Goal: Transaction & Acquisition: Purchase product/service

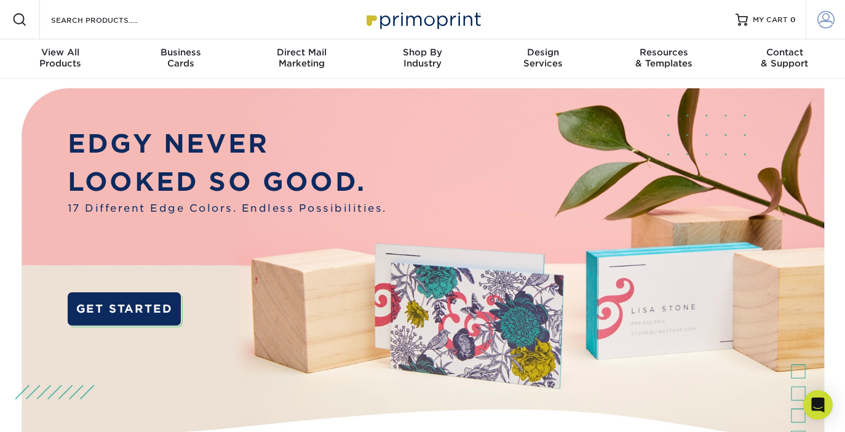
click at [826, 20] on span at bounding box center [826, 19] width 17 height 17
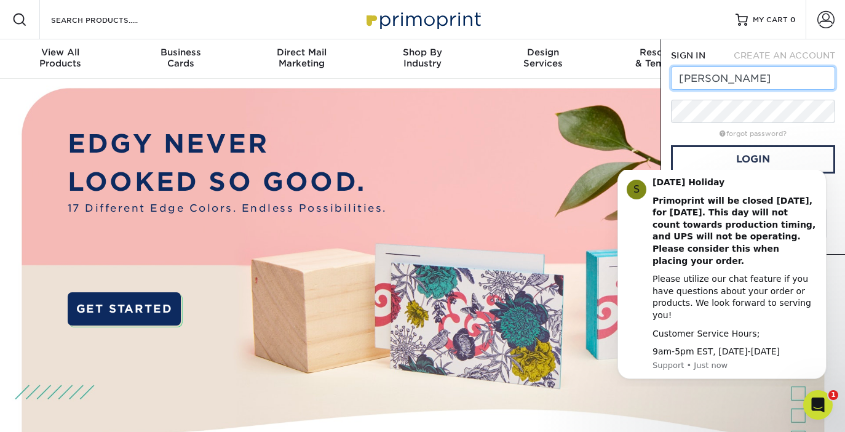
type input "marci@austinfitnessclinic.com"
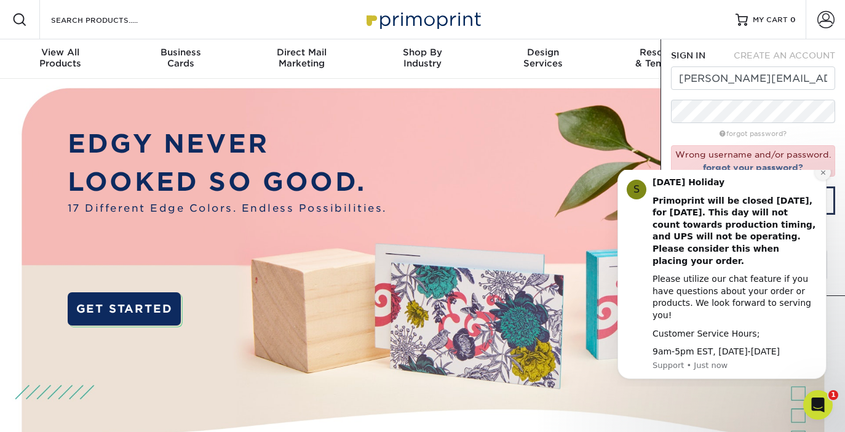
click at [823, 176] on icon "Dismiss notification" at bounding box center [823, 172] width 7 height 7
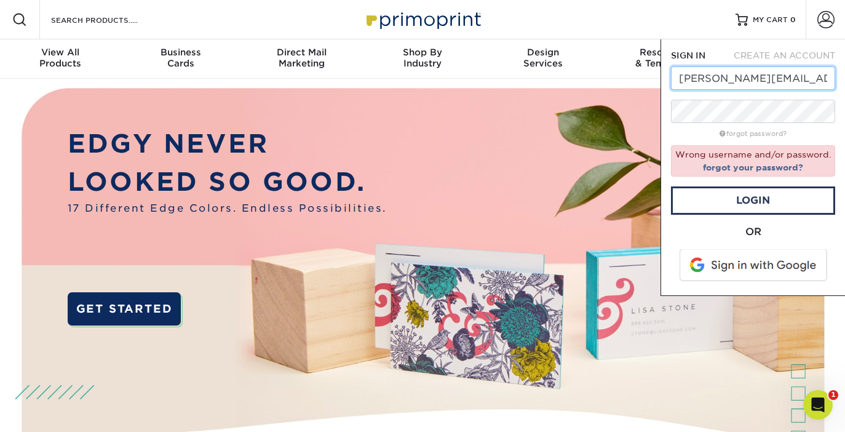
click at [770, 76] on input "marci@austinfitnessclinic.com" at bounding box center [753, 77] width 164 height 23
click at [720, 79] on input "marci@austinfitnessclinic.com" at bounding box center [753, 77] width 164 height 23
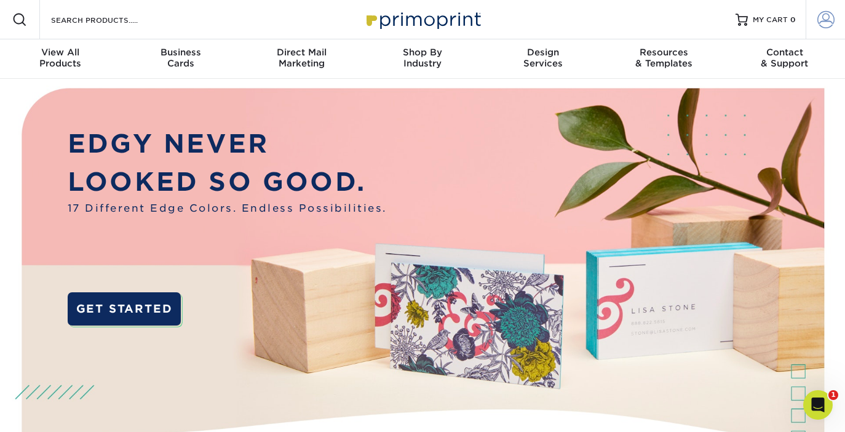
click at [824, 21] on span at bounding box center [826, 19] width 17 height 17
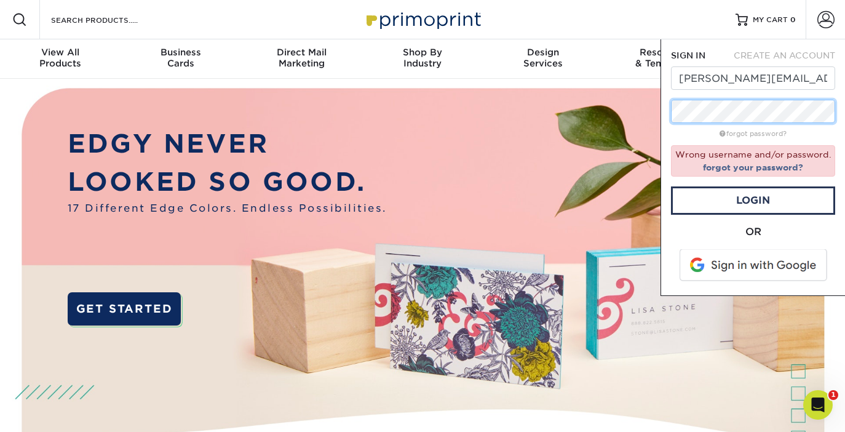
click at [671, 114] on div "SIGN IN CREATE AN ACCOUNT marci@austinfitnessclinic.com forgot password? Wrong …" at bounding box center [753, 167] width 185 height 257
click at [769, 135] on link "forgot password?" at bounding box center [753, 134] width 67 height 8
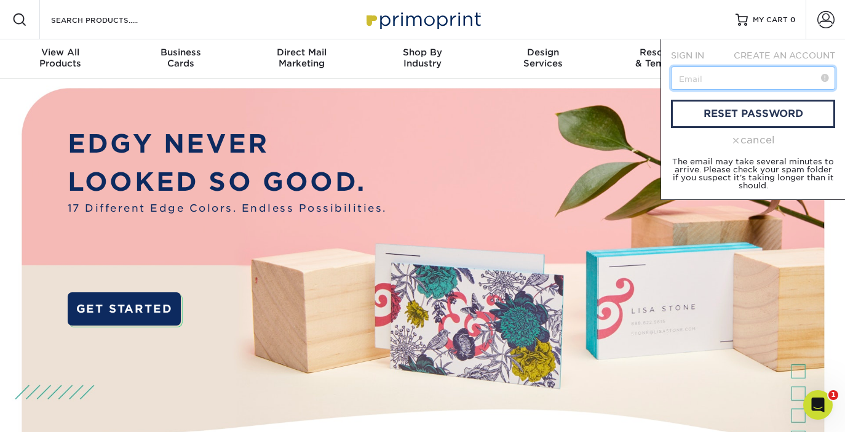
click at [717, 82] on input "text" at bounding box center [753, 77] width 164 height 23
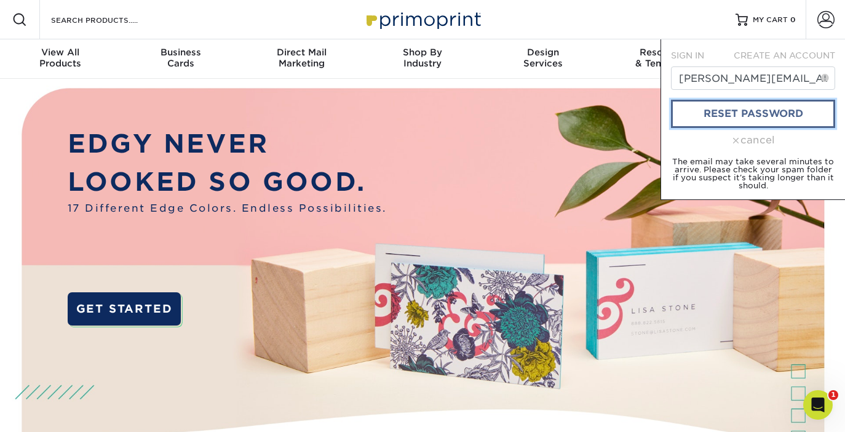
click at [730, 120] on link "reset password" at bounding box center [753, 114] width 164 height 28
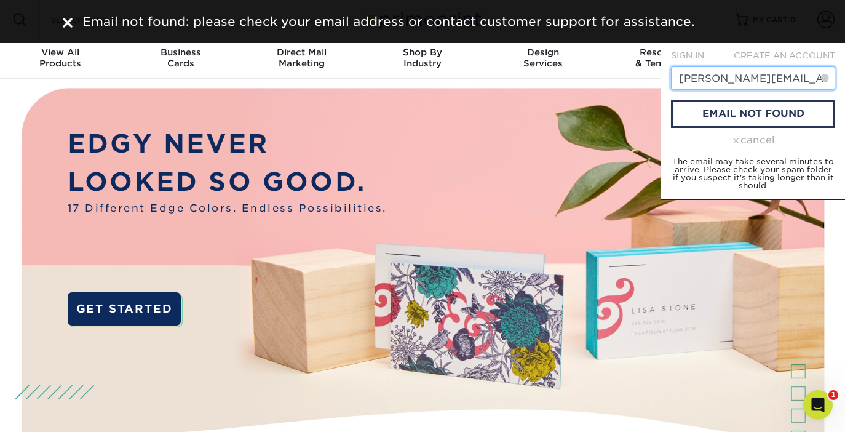
click at [738, 86] on input "marci@austinfitnessclinic.com" at bounding box center [753, 77] width 164 height 23
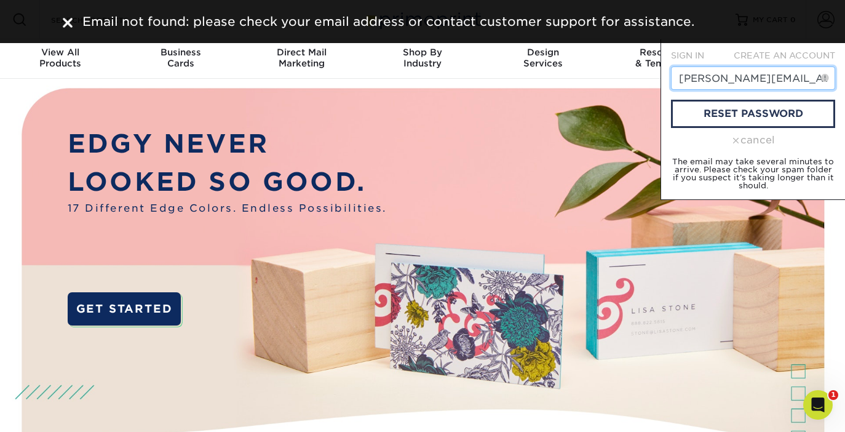
click at [738, 86] on input "marci@austinfitnessclinic.com" at bounding box center [753, 77] width 164 height 23
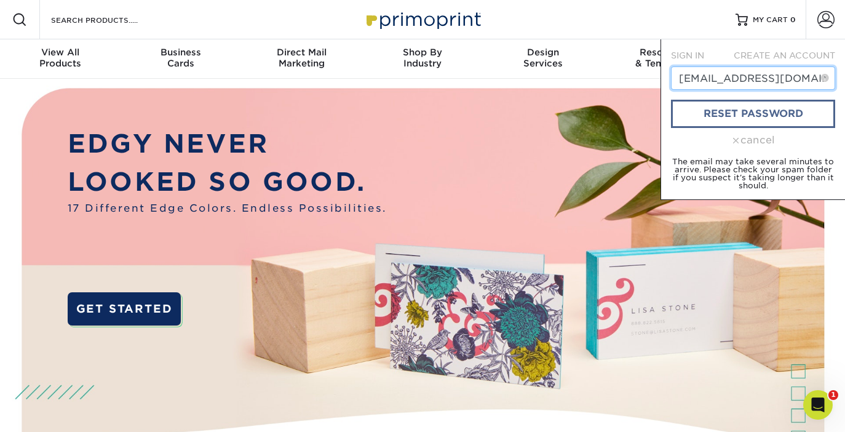
type input "[EMAIL_ADDRESS][DOMAIN_NAME]"
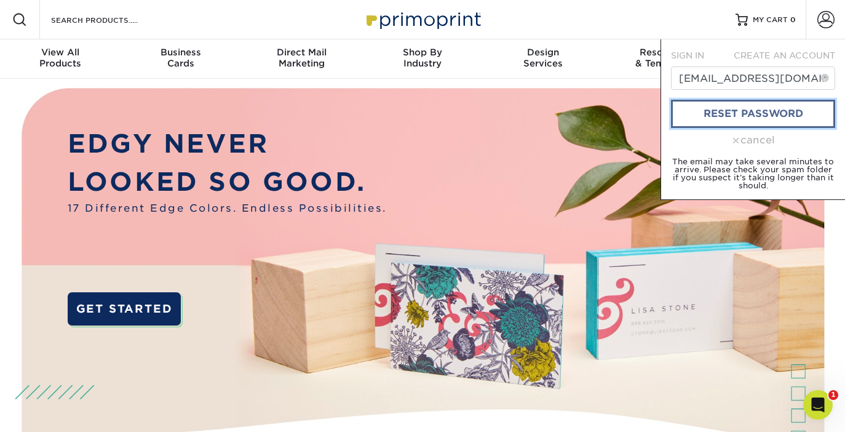
click at [765, 112] on link "reset password" at bounding box center [753, 114] width 164 height 28
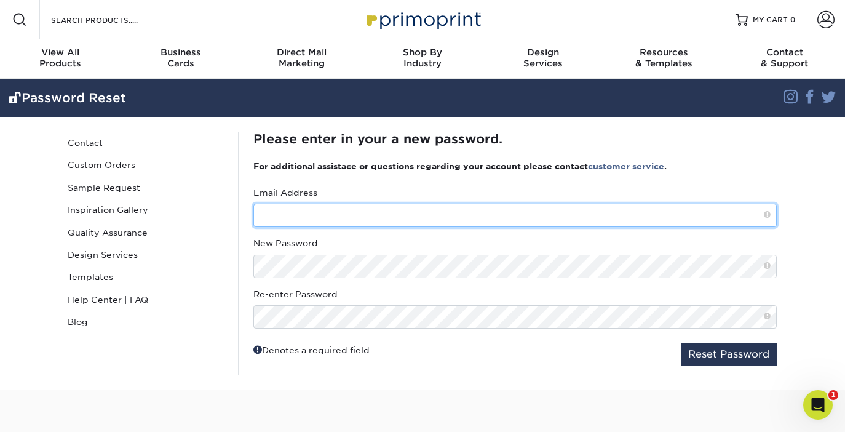
click at [397, 218] on input "text" at bounding box center [515, 215] width 524 height 23
type input "[EMAIL_ADDRESS][DOMAIN_NAME]"
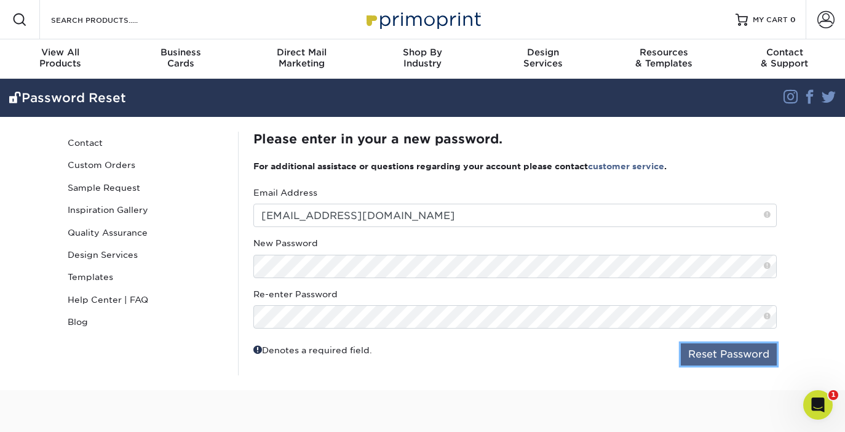
click at [708, 354] on button "Reset Password" at bounding box center [729, 354] width 96 height 22
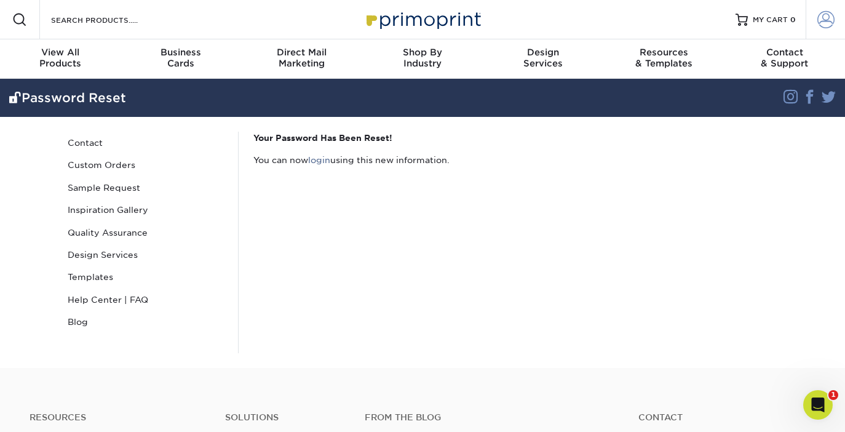
click at [823, 25] on span at bounding box center [826, 19] width 17 height 17
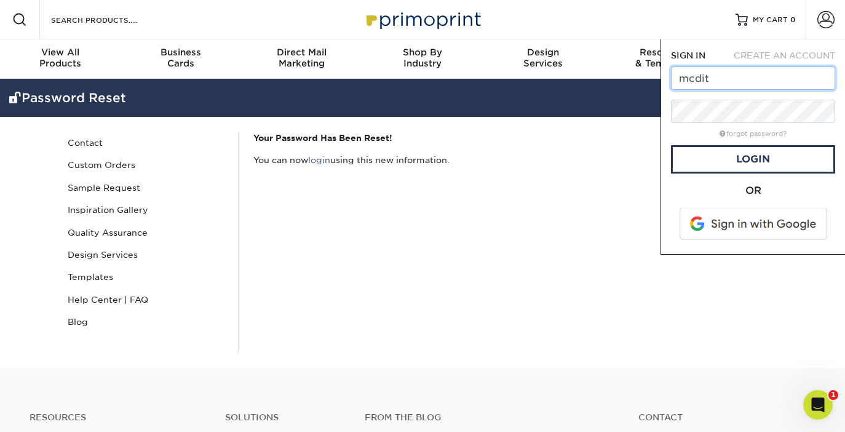
type input "[EMAIL_ADDRESS][DOMAIN_NAME]"
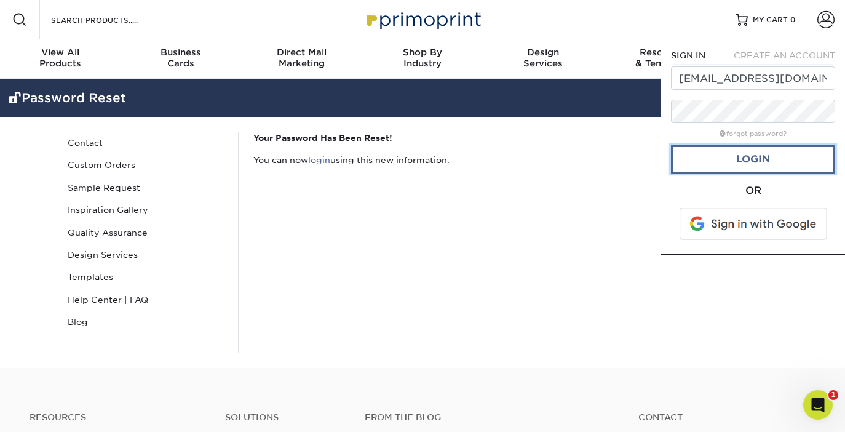
click at [776, 159] on link "Login" at bounding box center [753, 159] width 164 height 28
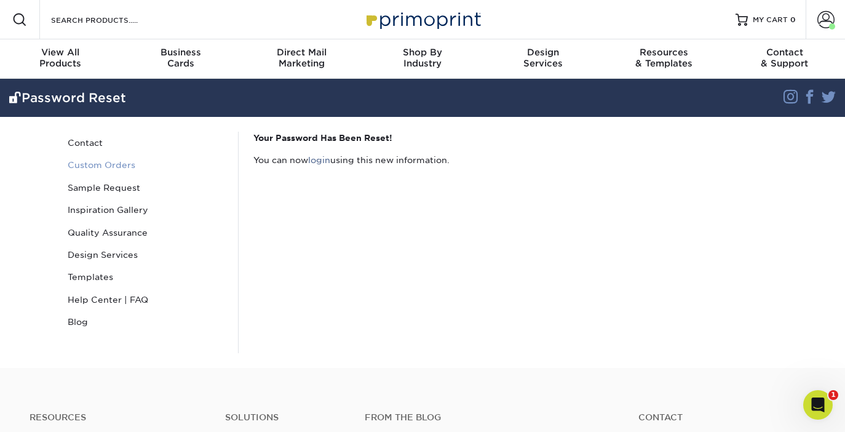
click at [77, 162] on link "Custom Orders" at bounding box center [146, 165] width 166 height 22
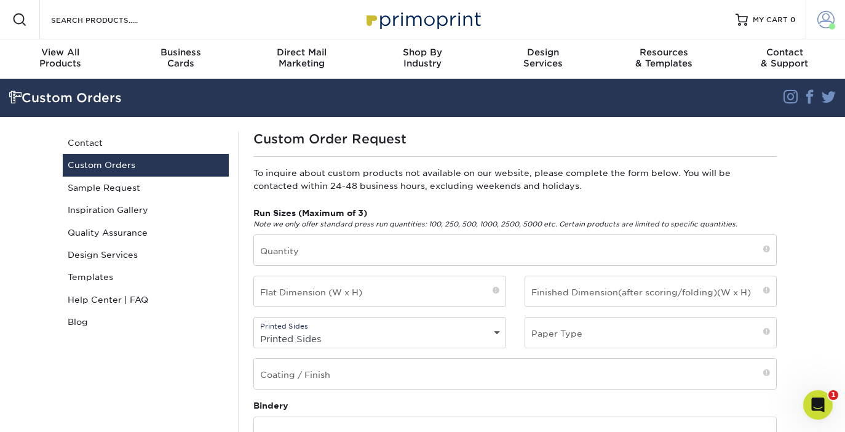
click at [826, 14] on span at bounding box center [826, 19] width 17 height 17
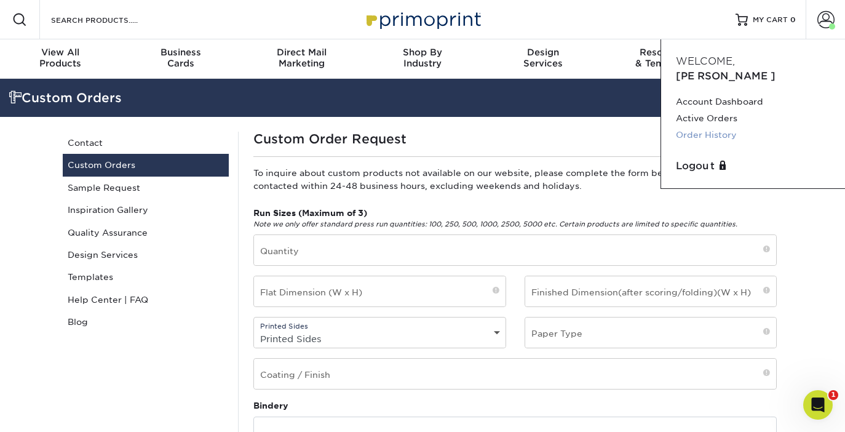
click at [714, 127] on link "Order History" at bounding box center [753, 135] width 154 height 17
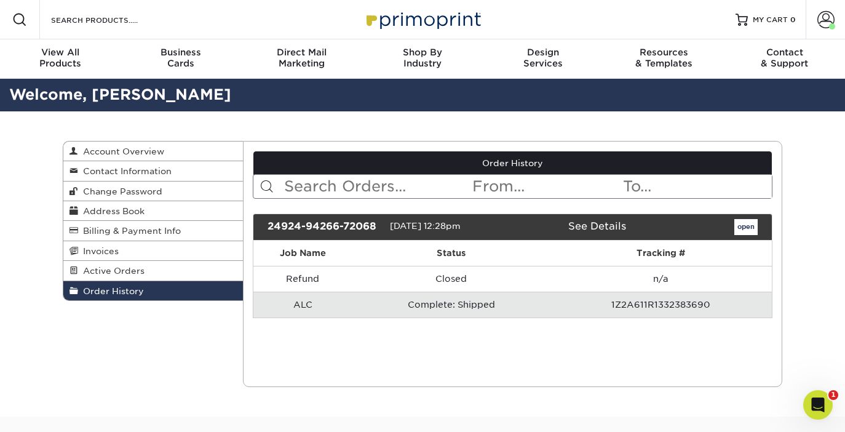
click at [643, 307] on td "1Z2A611R1332383690" at bounding box center [661, 305] width 221 height 26
click at [743, 228] on link "open" at bounding box center [746, 227] width 23 height 16
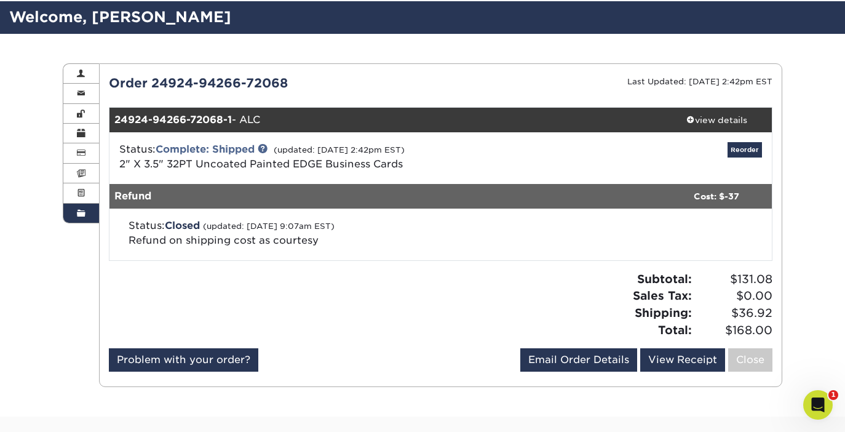
scroll to position [91, 0]
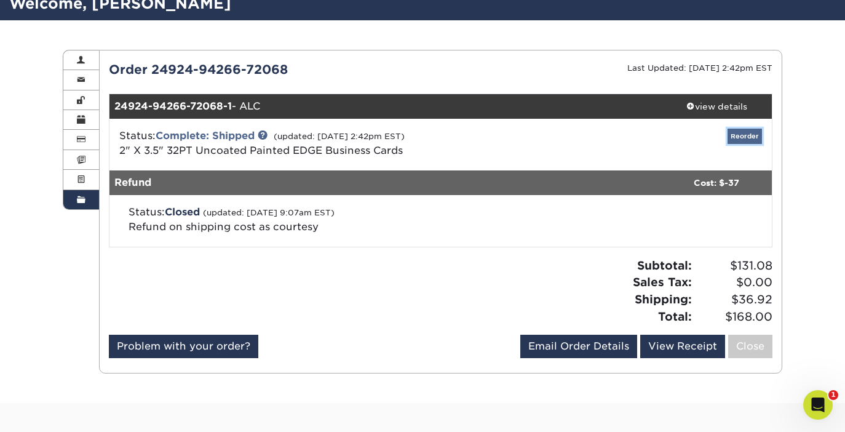
click at [743, 132] on link "Reorder" at bounding box center [745, 136] width 34 height 15
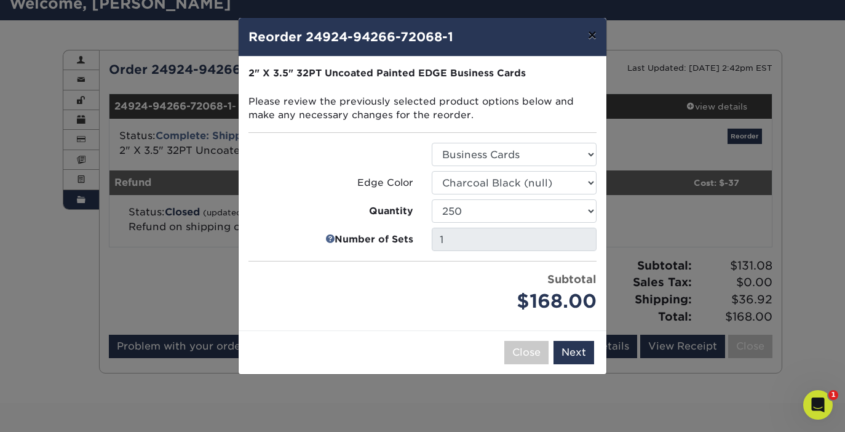
click at [597, 36] on button "×" at bounding box center [592, 35] width 28 height 34
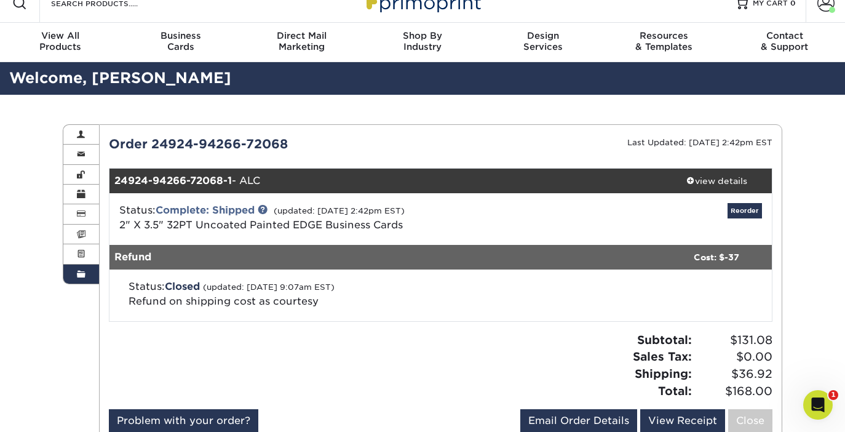
scroll to position [0, 0]
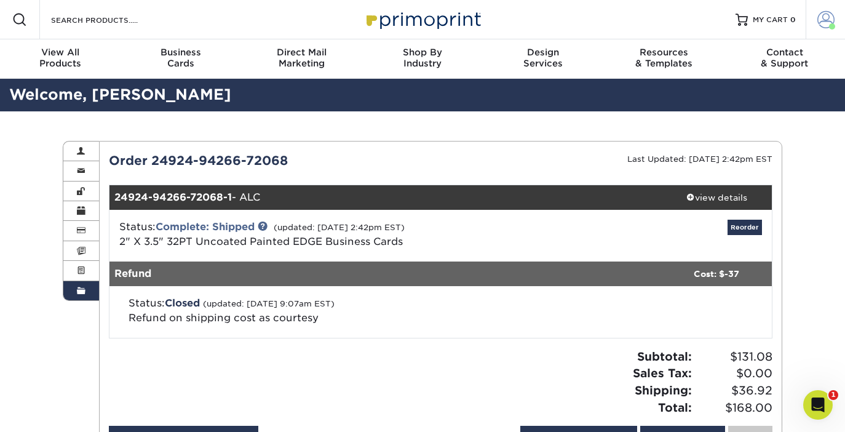
click at [826, 22] on span at bounding box center [826, 19] width 17 height 17
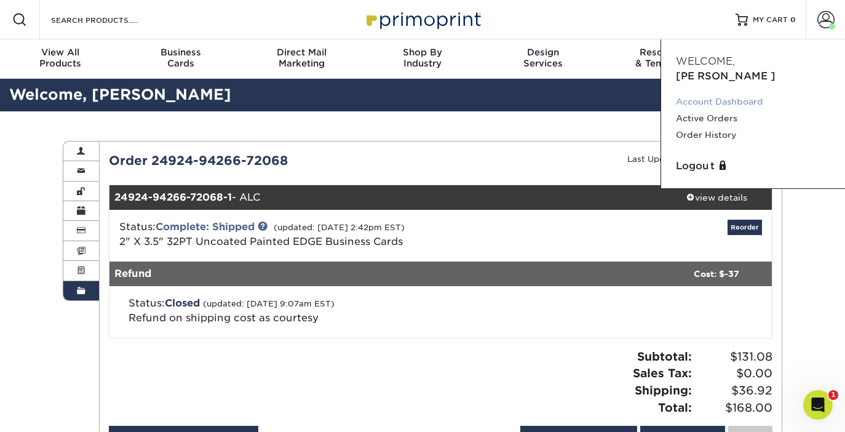
click at [755, 94] on link "Account Dashboard" at bounding box center [753, 102] width 154 height 17
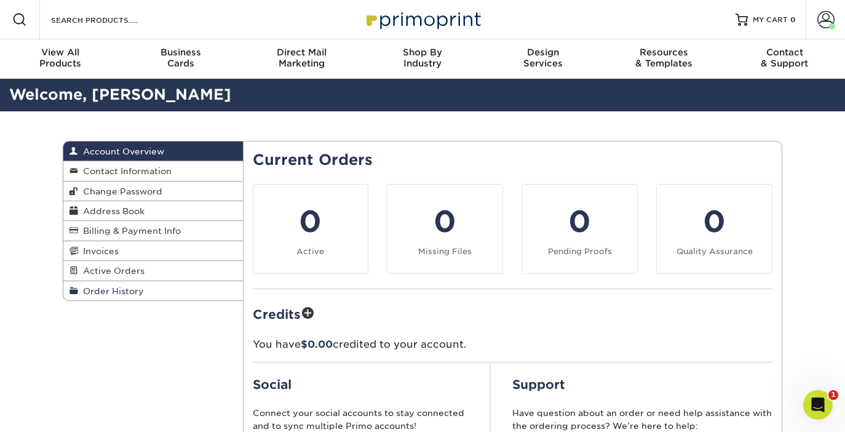
click at [118, 300] on link "Order History" at bounding box center [153, 290] width 180 height 19
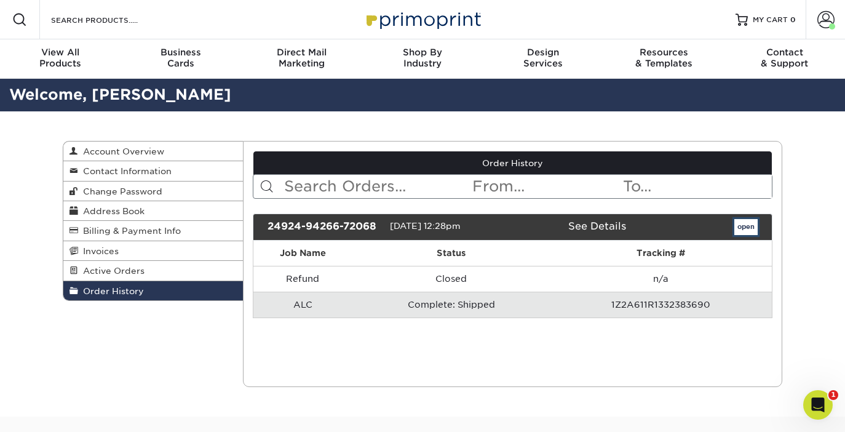
click at [754, 228] on link "open" at bounding box center [746, 227] width 23 height 16
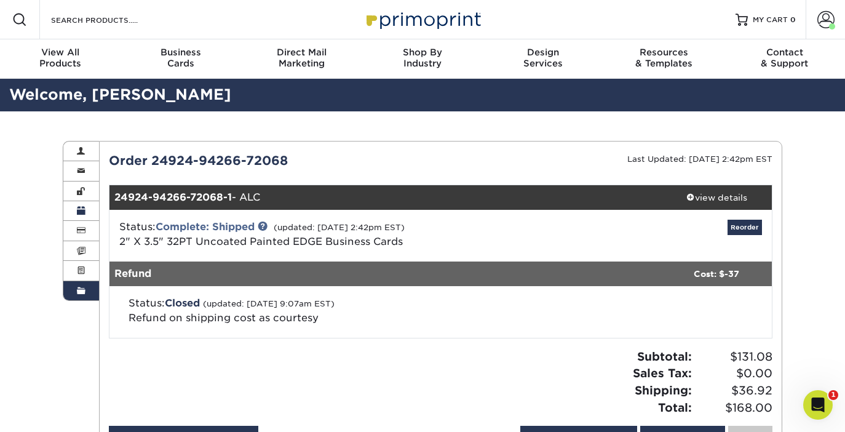
click at [81, 212] on span at bounding box center [81, 211] width 9 height 10
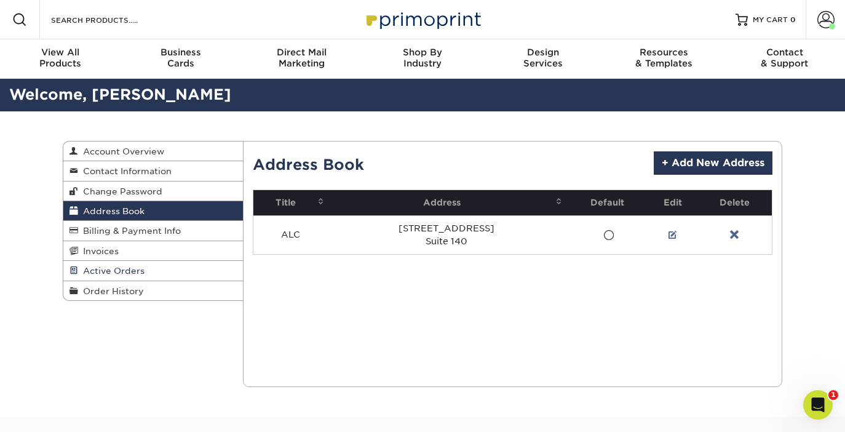
click at [96, 268] on span "Active Orders" at bounding box center [111, 271] width 66 height 10
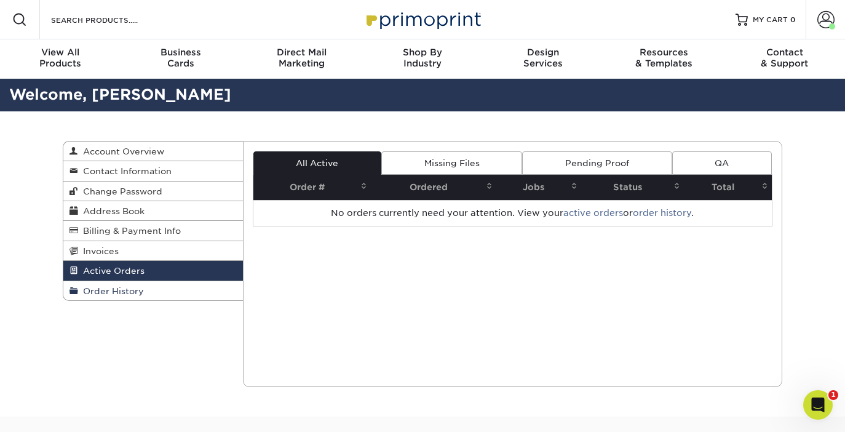
click at [98, 288] on span "Order History" at bounding box center [111, 291] width 66 height 10
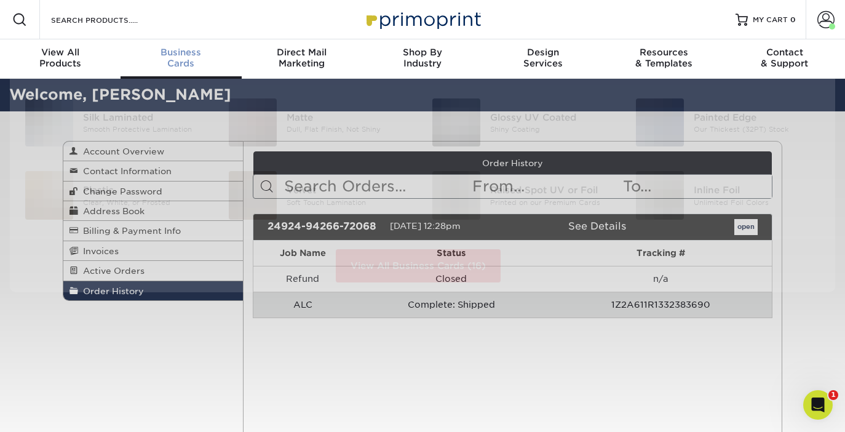
click at [177, 57] on div "Business Cards" at bounding box center [181, 58] width 121 height 22
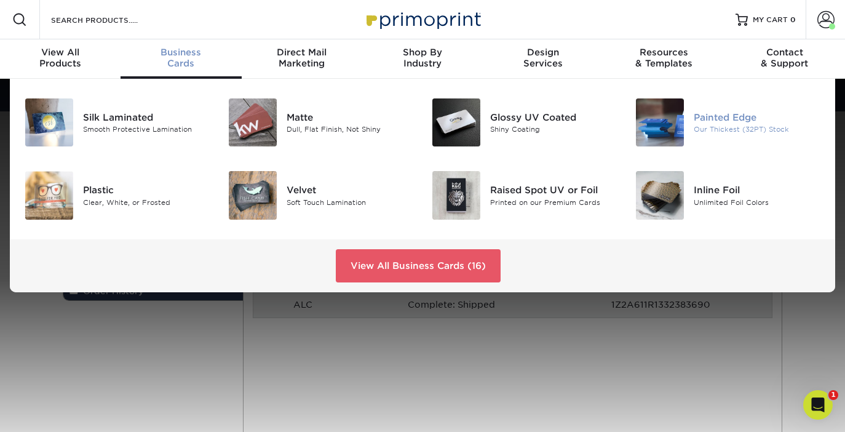
click at [716, 126] on div "Our Thickest (32PT) Stock" at bounding box center [757, 129] width 127 height 10
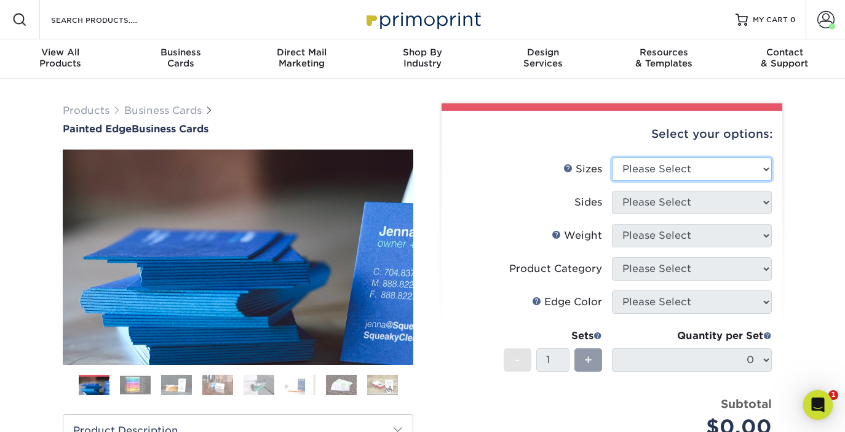
click at [730, 172] on select "Please Select 2" x 3.5" - Standard 2.125" x 3.375" - European 2.5" x 2.5" - Squ…" at bounding box center [692, 168] width 160 height 23
select select "2.00x3.50"
click at [612, 157] on select "Please Select 2" x 3.5" - Standard 2.125" x 3.375" - European 2.5" x 2.5" - Squ…" at bounding box center [692, 168] width 160 height 23
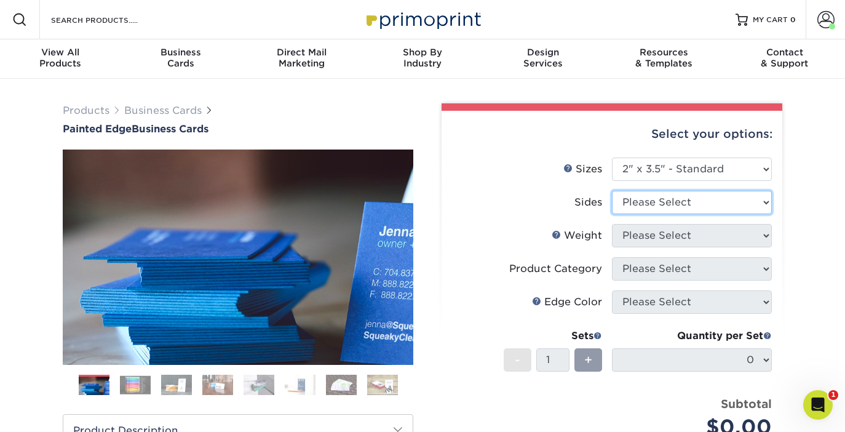
click at [717, 204] on select "Please Select Print Both Sides Print Front Only" at bounding box center [692, 202] width 160 height 23
select select "13abbda7-1d64-4f25-8bb2-c179b224825d"
click at [612, 191] on select "Please Select Print Both Sides Print Front Only" at bounding box center [692, 202] width 160 height 23
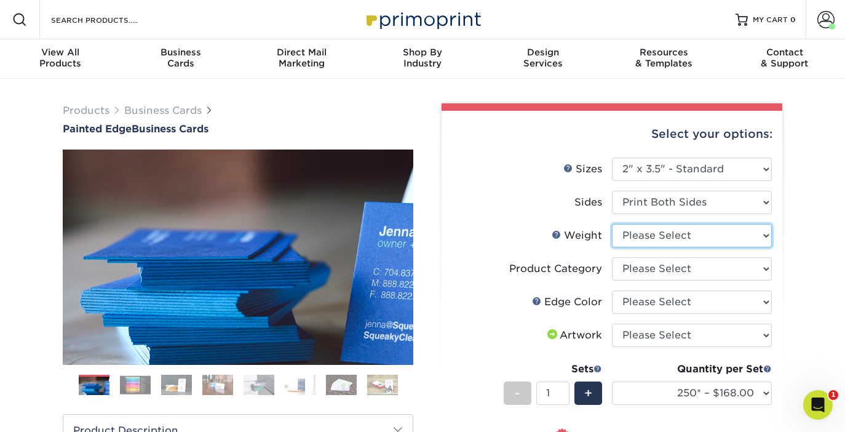
click at [701, 238] on select "Please Select 32PTUC" at bounding box center [692, 235] width 160 height 23
select select "32PTUC"
click at [612, 224] on select "Please Select 32PTUC" at bounding box center [692, 235] width 160 height 23
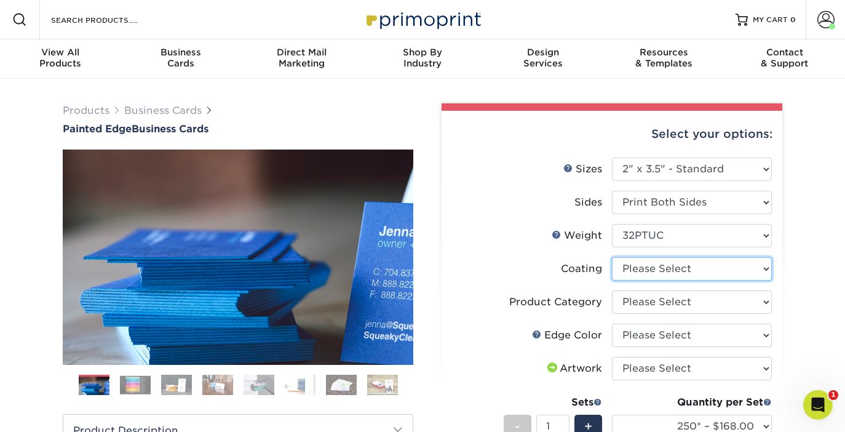
click at [692, 271] on select at bounding box center [692, 268] width 160 height 23
select select "3e7618de-abca-4bda-9f97-8b9129e913d8"
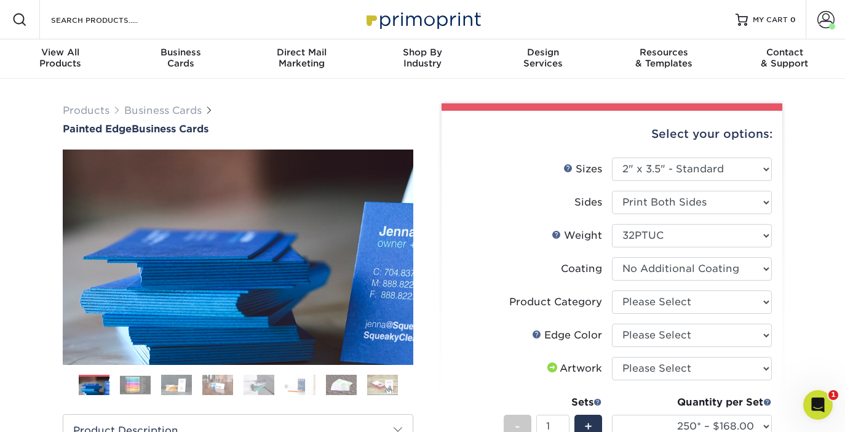
click at [612, 257] on select at bounding box center [692, 268] width 160 height 23
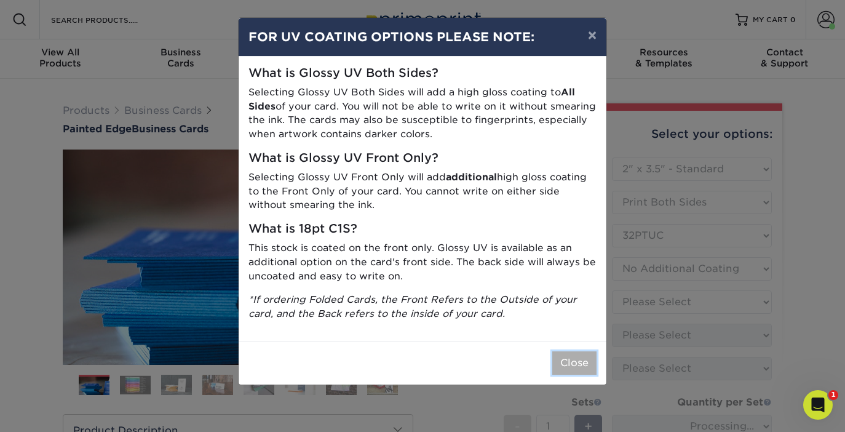
click at [577, 362] on button "Close" at bounding box center [574, 362] width 44 height 23
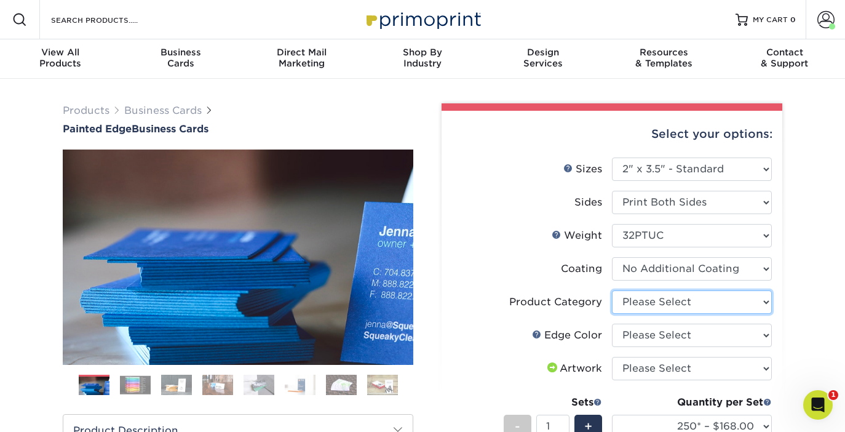
click at [763, 298] on select "Please Select Business Cards" at bounding box center [692, 301] width 160 height 23
select select "3b5148f1-0588-4f88-a218-97bcfdce65c1"
click at [612, 290] on select "Please Select Business Cards" at bounding box center [692, 301] width 160 height 23
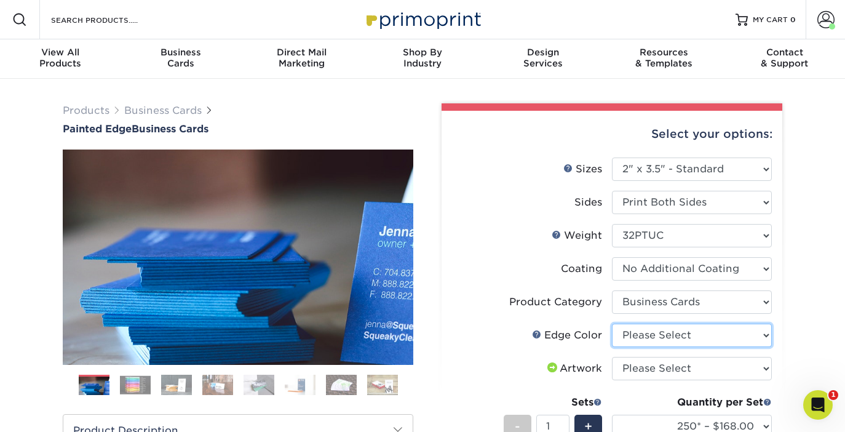
click at [751, 332] on select "Please Select Charcoal Black Brown Blue Pearlescent Blue Pearlescent Gold Pearl…" at bounding box center [692, 335] width 160 height 23
select select "34794e23-ba15-445e-813c-341542a5462f"
click at [612, 324] on select "Please Select Charcoal Black Brown Blue Pearlescent Blue Pearlescent Gold Pearl…" at bounding box center [692, 335] width 160 height 23
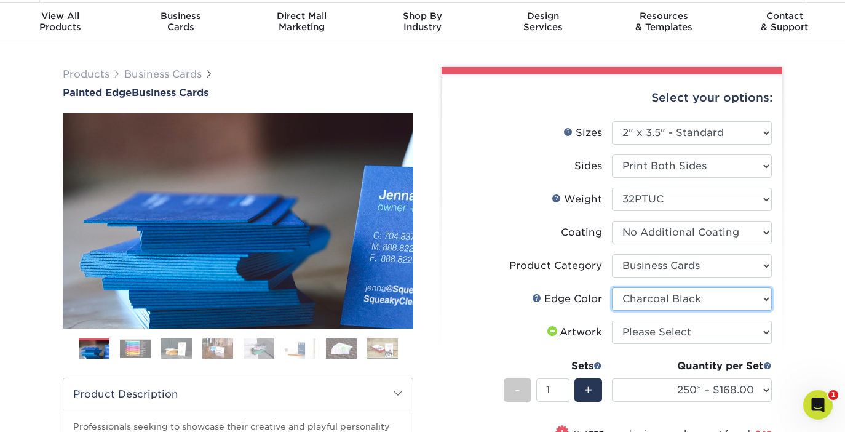
scroll to position [50, 0]
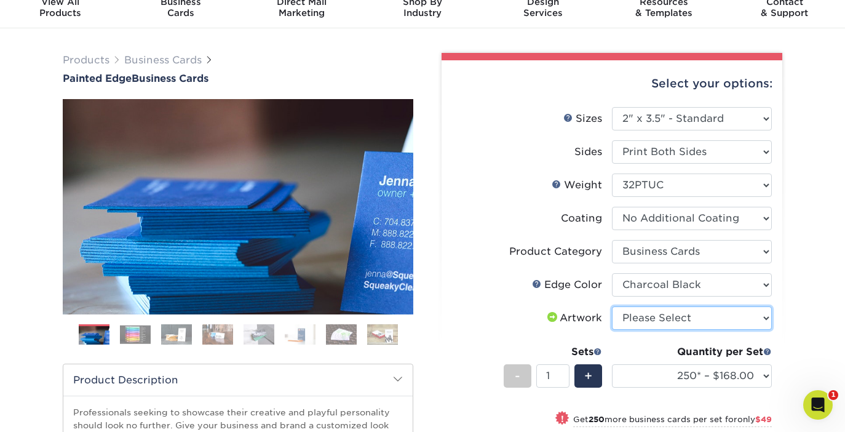
click at [705, 313] on select "Please Select I will upload files I need a design - $100" at bounding box center [692, 317] width 160 height 23
select select "upload"
click at [612, 306] on select "Please Select I will upload files I need a design - $100" at bounding box center [692, 317] width 160 height 23
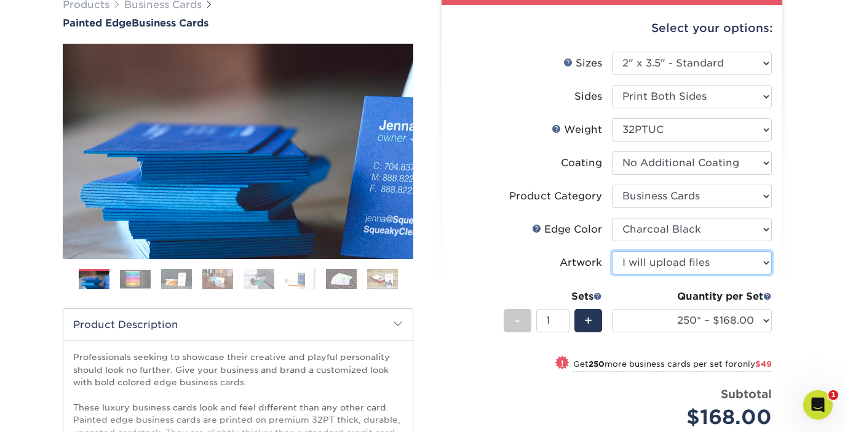
scroll to position [122, 0]
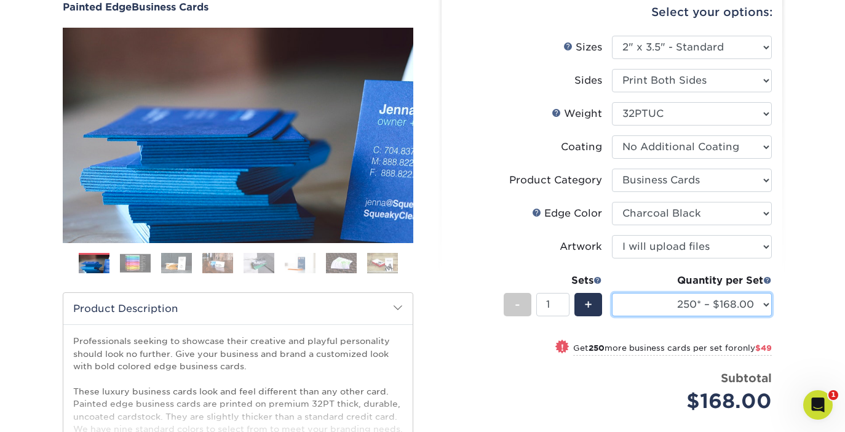
click at [769, 303] on select "250* – $168.00 500* – $217.00 1000* – $339.00" at bounding box center [692, 304] width 160 height 23
click at [612, 293] on select "250* – $168.00 500* – $217.00 1000* – $339.00" at bounding box center [692, 304] width 160 height 23
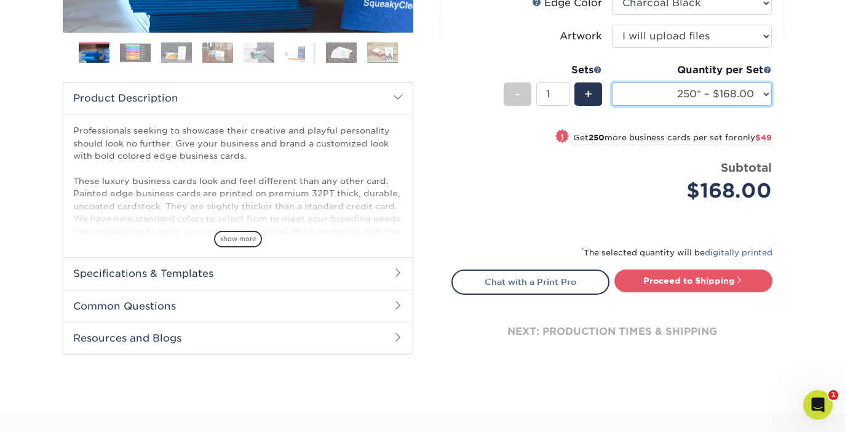
scroll to position [332, 0]
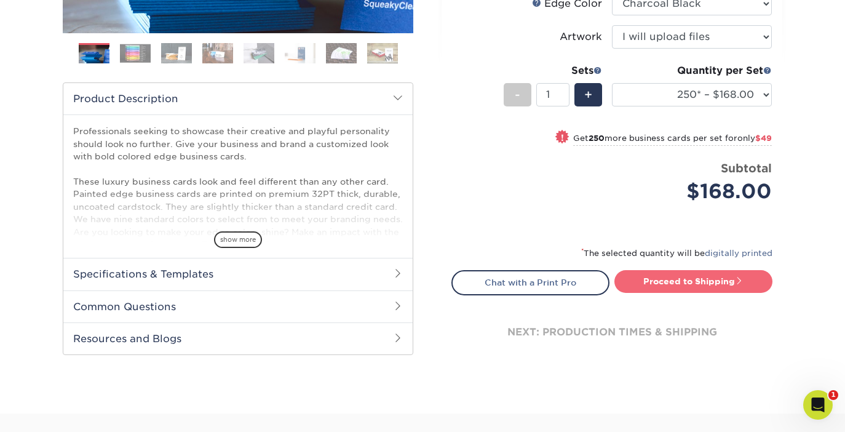
click at [746, 283] on link "Proceed to Shipping" at bounding box center [694, 281] width 158 height 22
type input "Set 1"
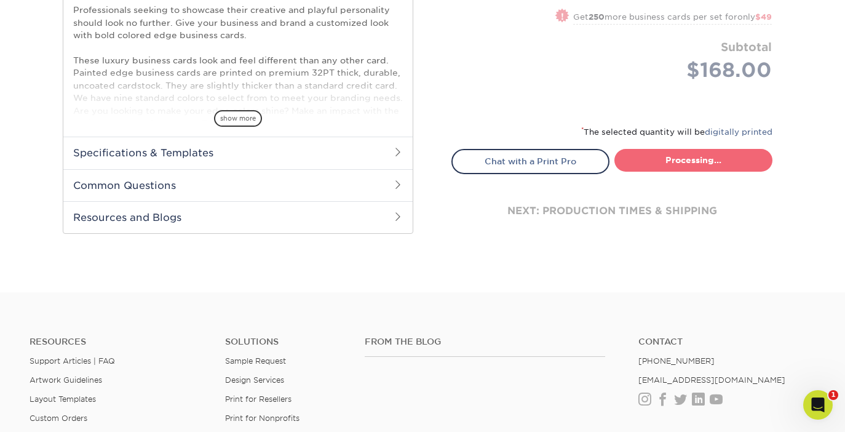
select select "b1d50ed3-fc81-464d-a1d8-d1915fbce704"
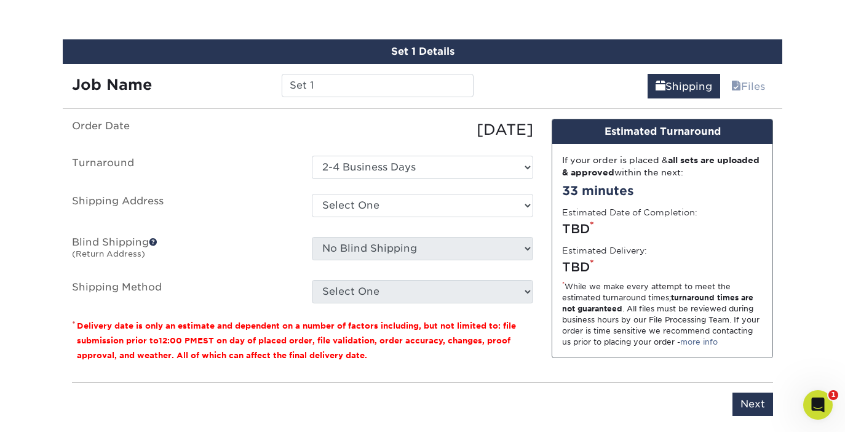
scroll to position [697, 0]
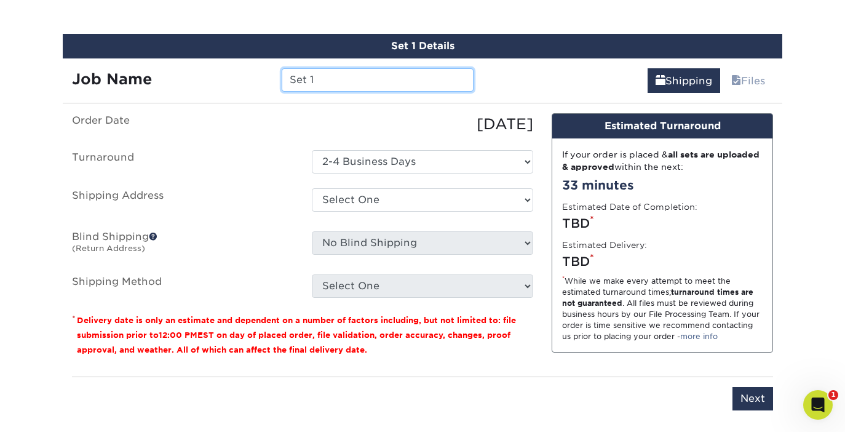
drag, startPoint x: 321, startPoint y: 84, endPoint x: 280, endPoint y: 74, distance: 41.8
click at [280, 74] on div "Set 1" at bounding box center [378, 79] width 210 height 23
type input "Marci ALC"
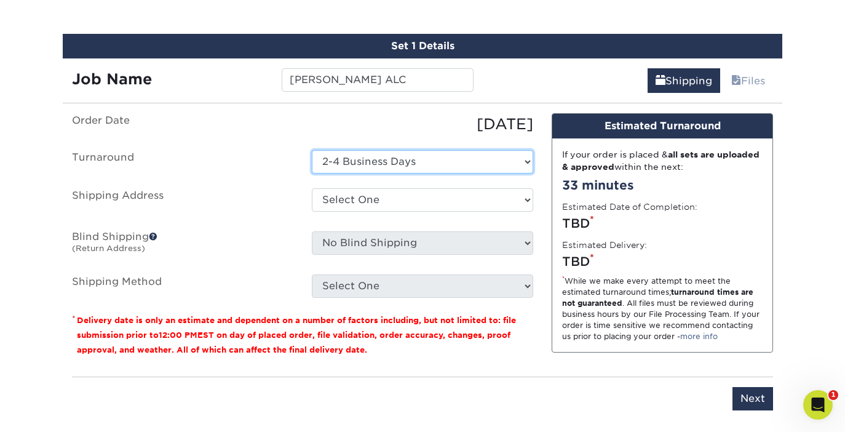
click at [456, 163] on select "Select One 2-4 Business Days" at bounding box center [422, 161] width 221 height 23
click at [312, 150] on select "Select One 2-4 Business Days" at bounding box center [422, 161] width 221 height 23
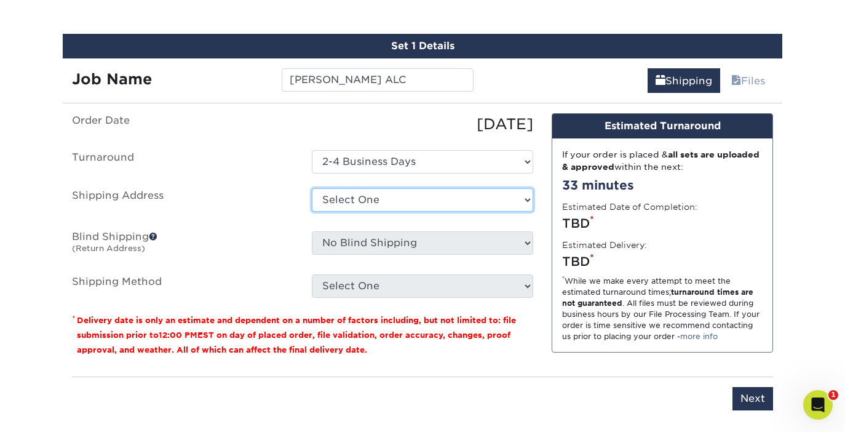
click at [449, 195] on select "Select One ALC + Add New Address" at bounding box center [422, 199] width 221 height 23
select select "274388"
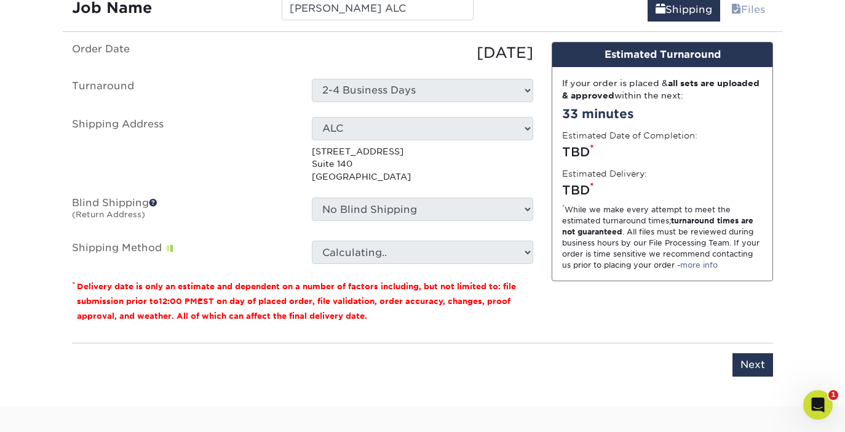
scroll to position [786, 0]
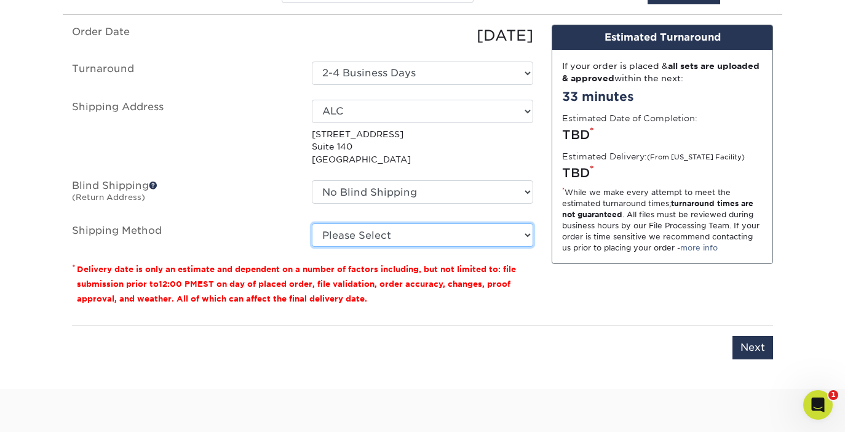
click at [484, 242] on select "Please Select Ground Shipping (+$7.84) 3 Day Shipping Service (+$17.24) 2 Day A…" at bounding box center [422, 234] width 221 height 23
select select "03"
click at [312, 223] on select "Please Select Ground Shipping (+$7.84) 3 Day Shipping Service (+$17.24) 2 Day A…" at bounding box center [422, 234] width 221 height 23
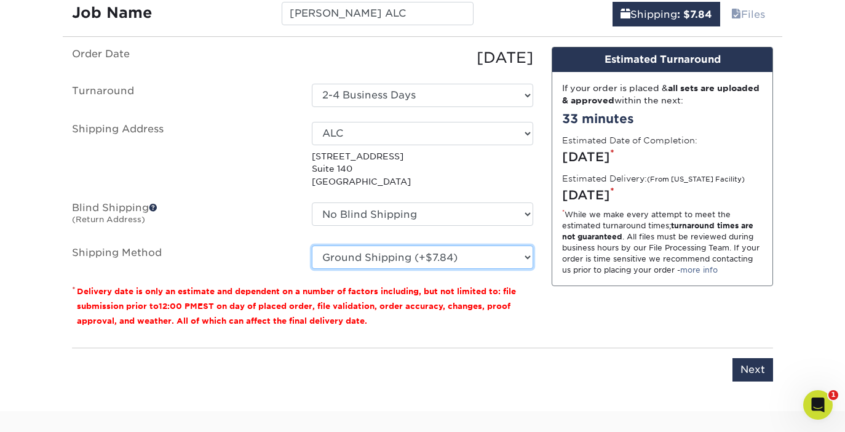
scroll to position [768, 0]
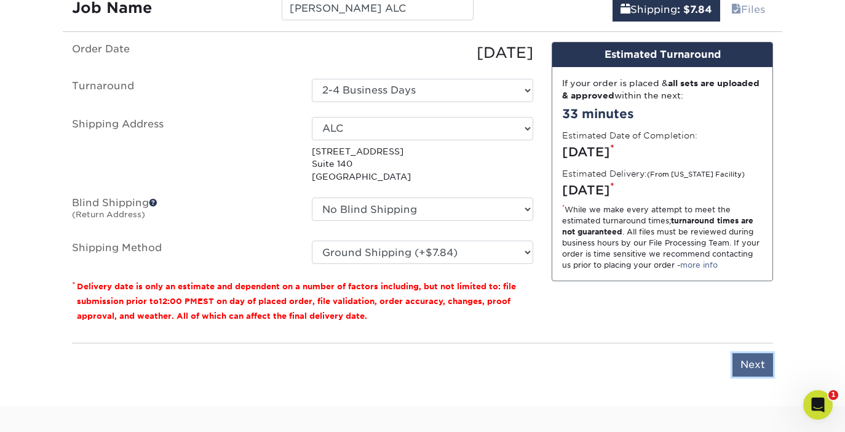
click at [756, 361] on input "Next" at bounding box center [753, 364] width 41 height 23
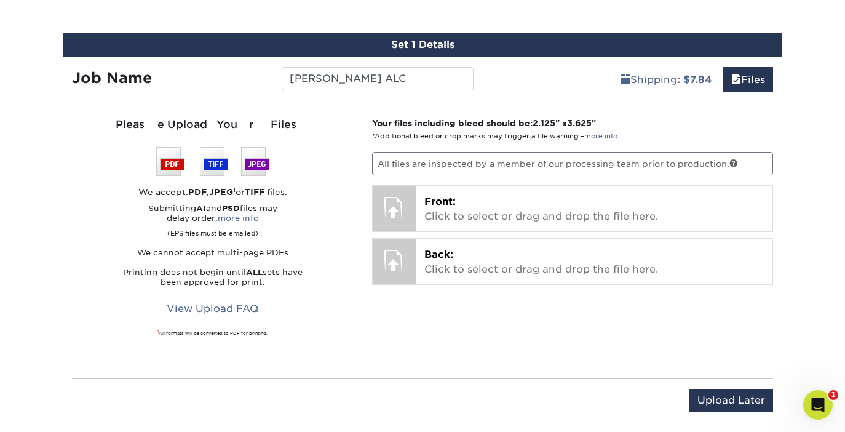
scroll to position [690, 0]
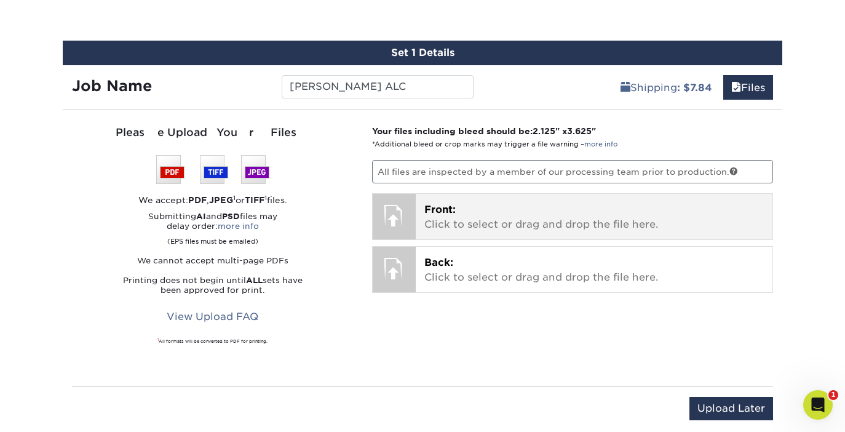
click at [573, 226] on p "Front: Click to select or drag and drop the file here." at bounding box center [594, 217] width 340 height 30
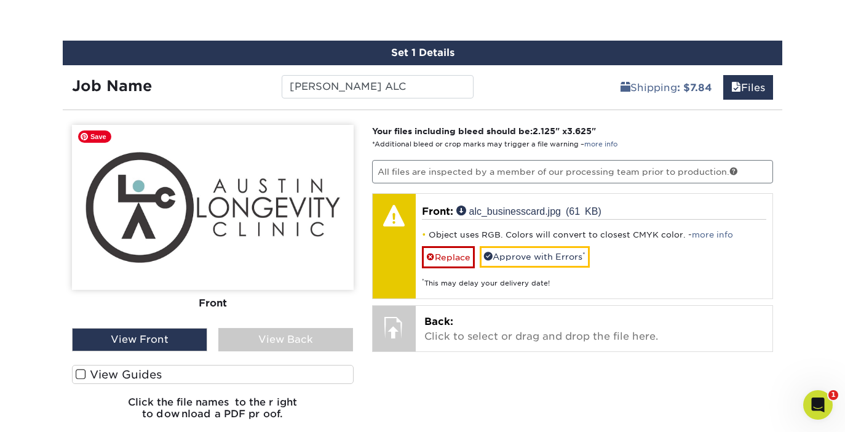
click at [262, 208] on img at bounding box center [213, 207] width 282 height 165
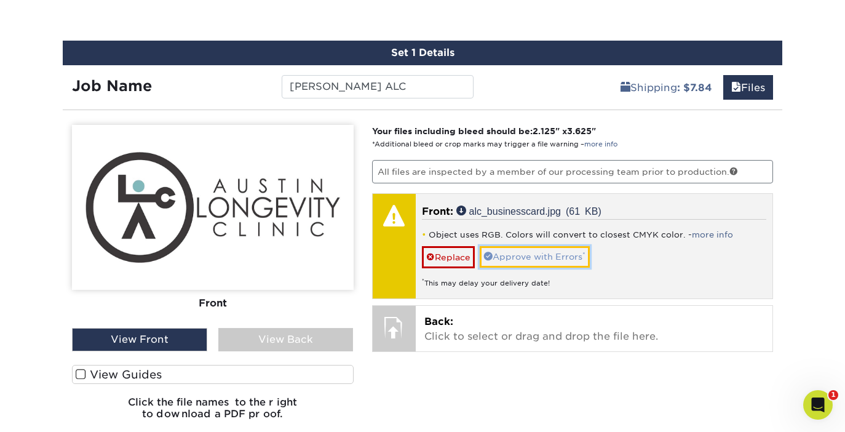
click at [492, 254] on span at bounding box center [488, 256] width 9 height 9
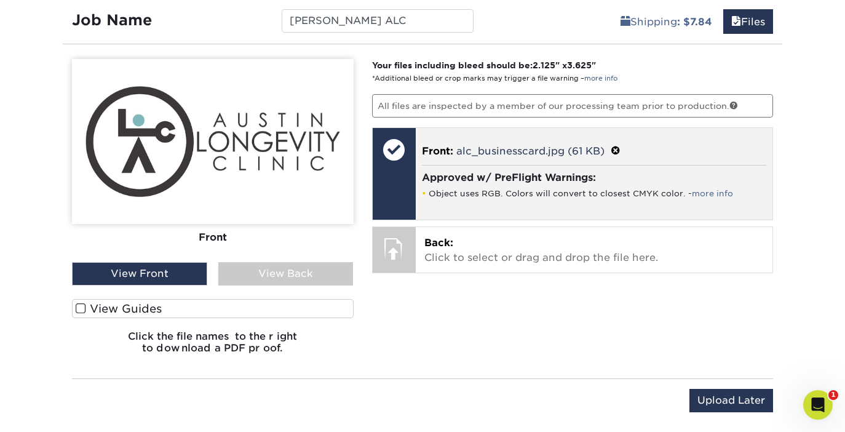
scroll to position [759, 0]
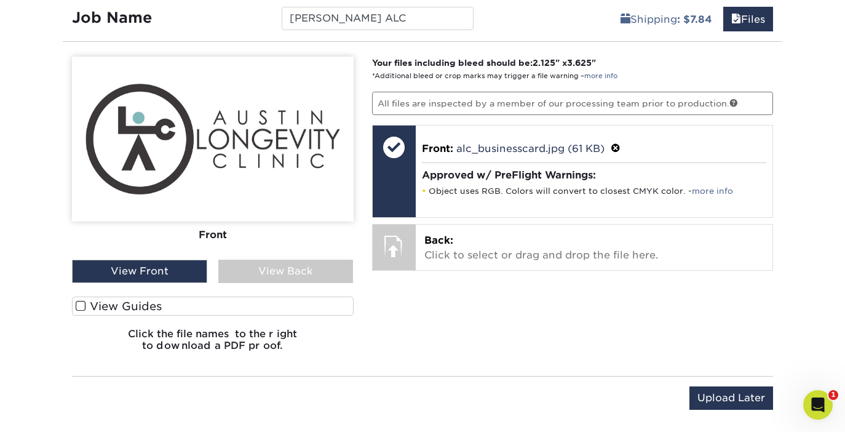
click at [273, 273] on div "View Back" at bounding box center [285, 271] width 135 height 23
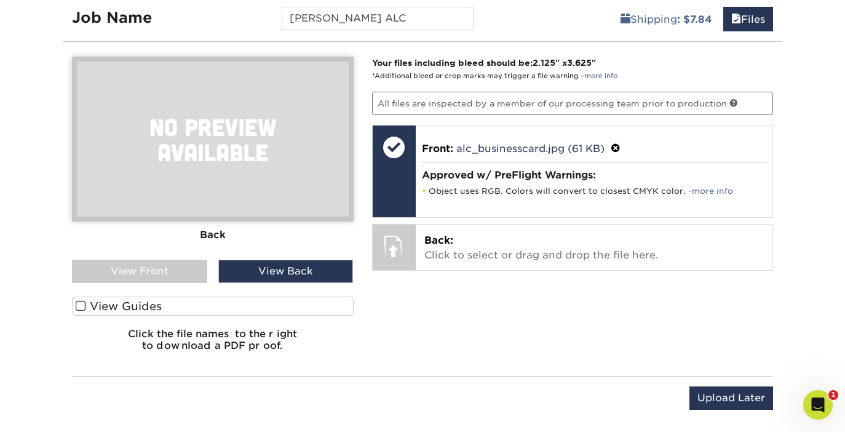
click at [177, 269] on div "View Front" at bounding box center [139, 271] width 135 height 23
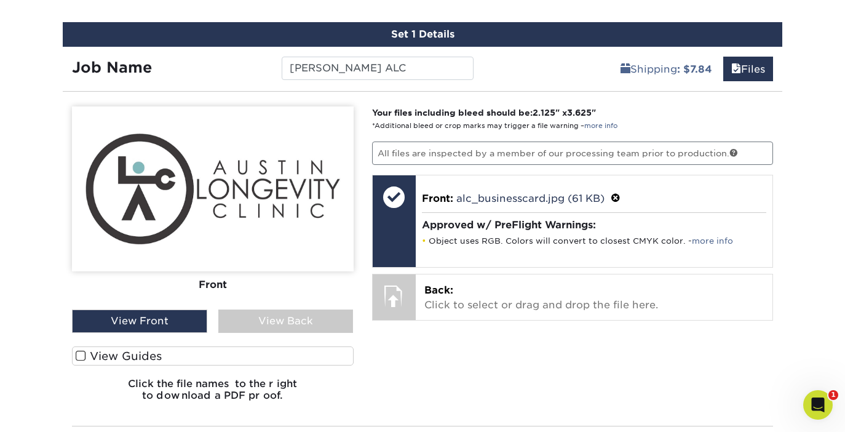
scroll to position [706, 0]
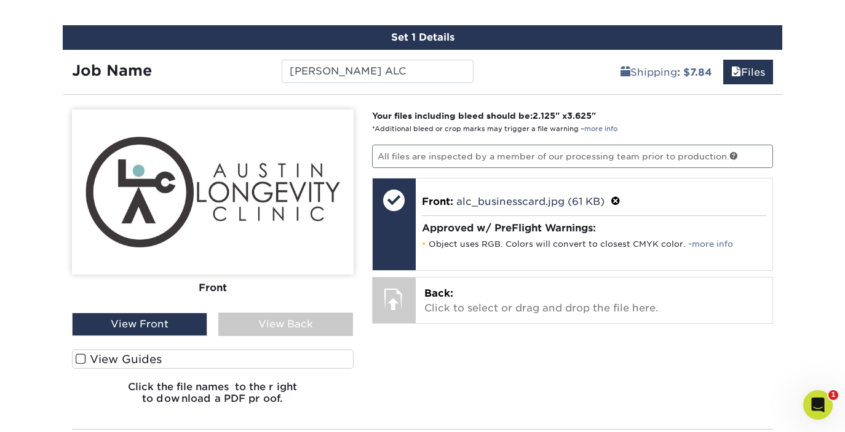
click at [119, 327] on div "View Front" at bounding box center [139, 324] width 135 height 23
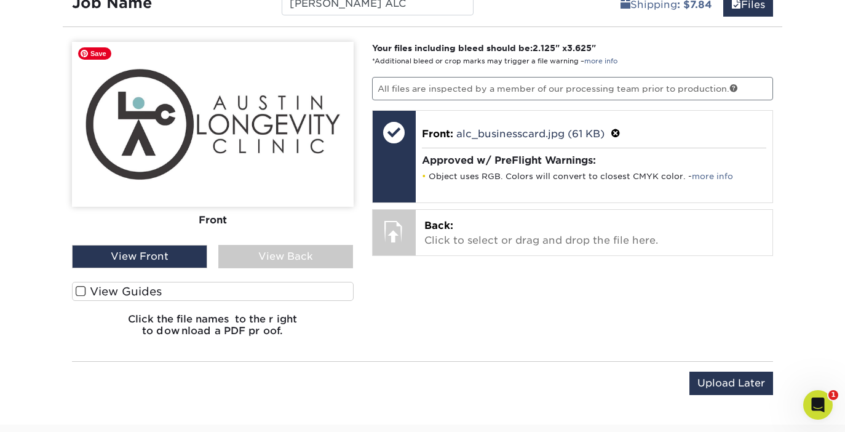
scroll to position [777, 0]
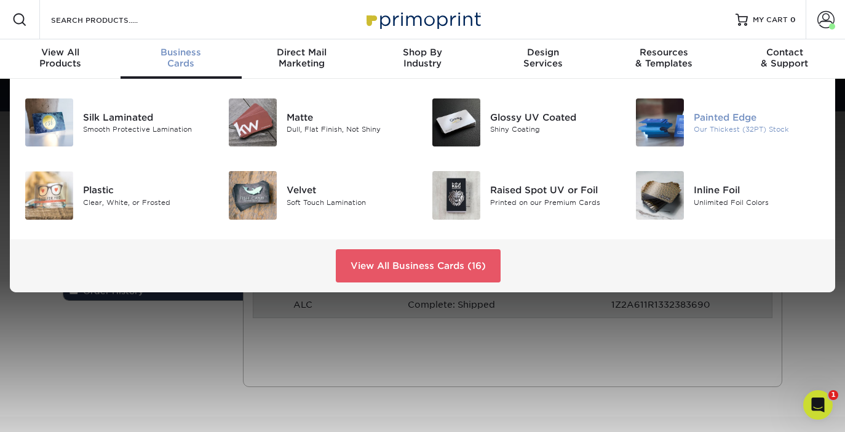
click at [708, 114] on div "Painted Edge" at bounding box center [757, 118] width 127 height 14
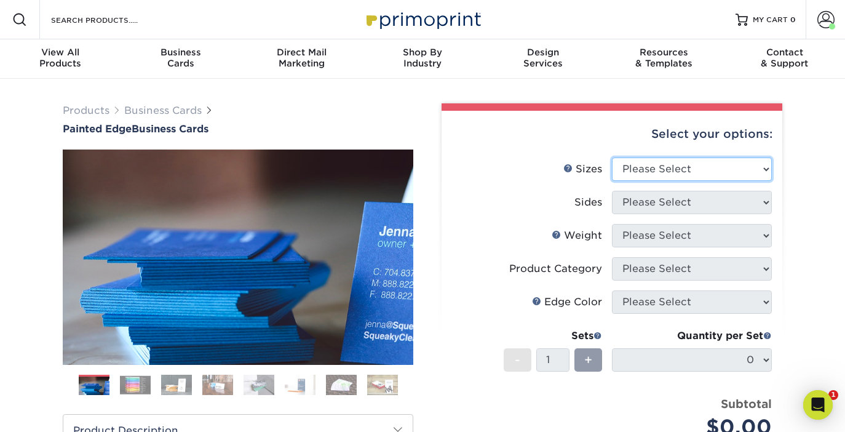
click at [732, 170] on select "Please Select 2" x 3.5" - Standard 2.125" x 3.375" - European 2.5" x 2.5" - Squ…" at bounding box center [692, 168] width 160 height 23
select select "2.00x3.50"
click at [612, 157] on select "Please Select 2" x 3.5" - Standard 2.125" x 3.375" - European 2.5" x 2.5" - Squ…" at bounding box center [692, 168] width 160 height 23
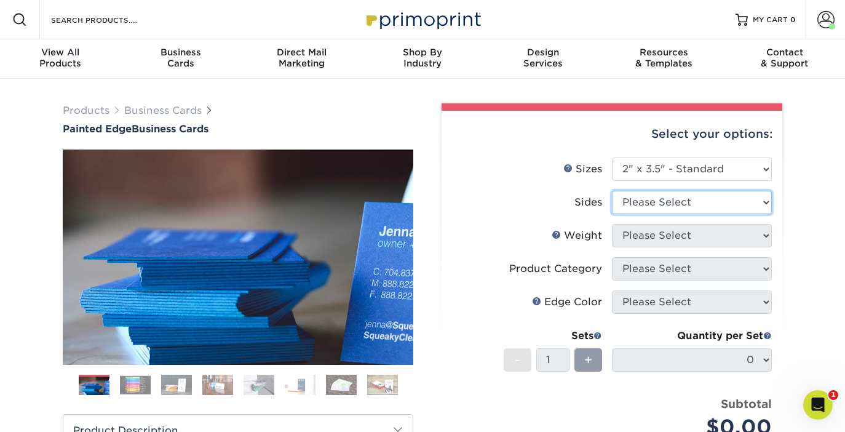
click at [720, 202] on select "Please Select Print Both Sides Print Front Only" at bounding box center [692, 202] width 160 height 23
select select "13abbda7-1d64-4f25-8bb2-c179b224825d"
click at [612, 191] on select "Please Select Print Both Sides Print Front Only" at bounding box center [692, 202] width 160 height 23
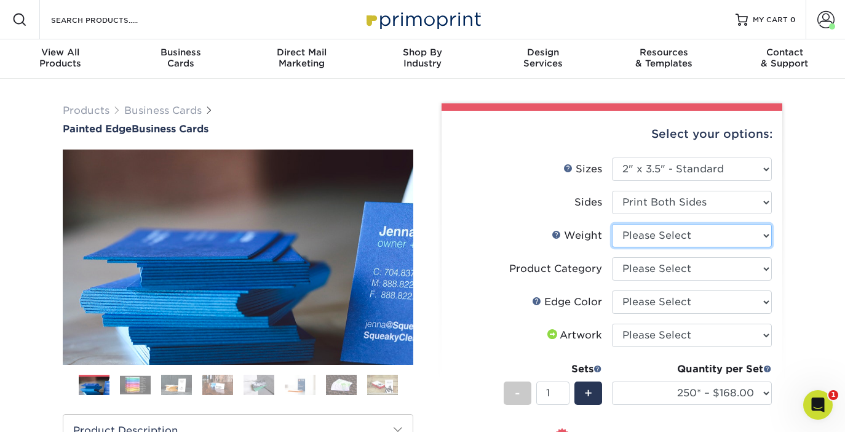
click at [707, 233] on select "Please Select 32PTUC" at bounding box center [692, 235] width 160 height 23
select select "32PTUC"
click at [612, 224] on select "Please Select 32PTUC" at bounding box center [692, 235] width 160 height 23
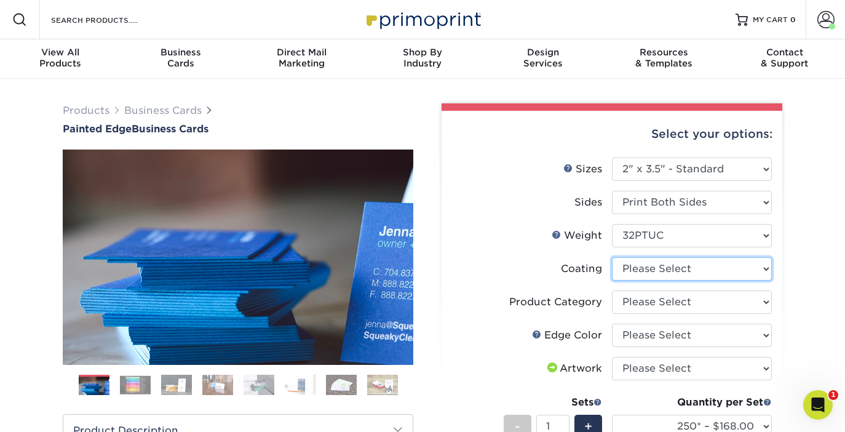
click at [696, 271] on select at bounding box center [692, 268] width 160 height 23
select select "3e7618de-abca-4bda-9f97-8b9129e913d8"
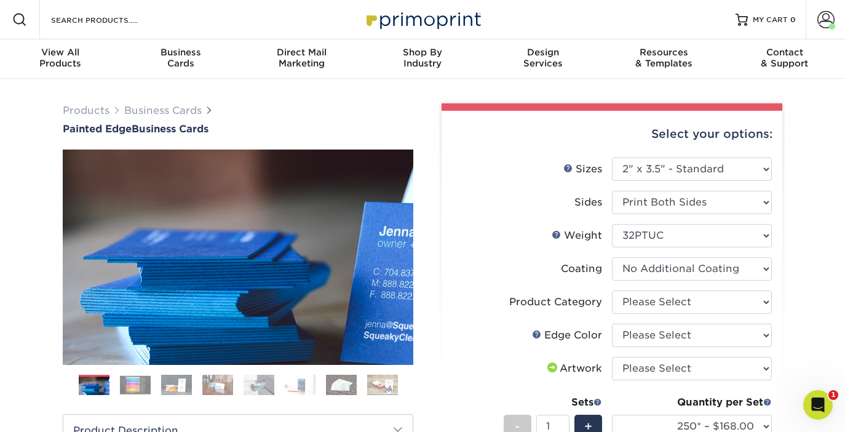
click at [612, 257] on select at bounding box center [692, 268] width 160 height 23
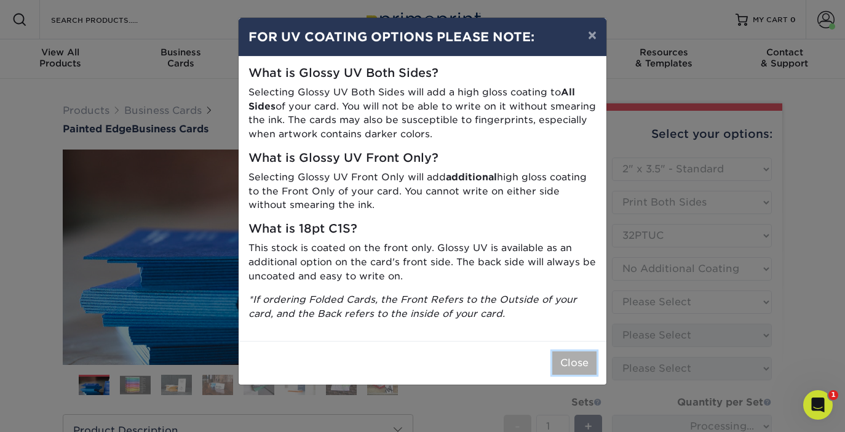
click at [572, 358] on button "Close" at bounding box center [574, 362] width 44 height 23
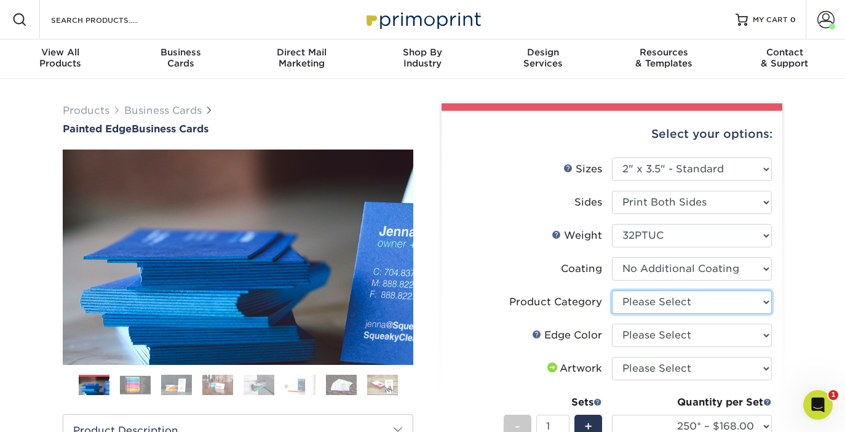
click at [700, 298] on select "Please Select Business Cards" at bounding box center [692, 301] width 160 height 23
select select "3b5148f1-0588-4f88-a218-97bcfdce65c1"
click at [612, 290] on select "Please Select Business Cards" at bounding box center [692, 301] width 160 height 23
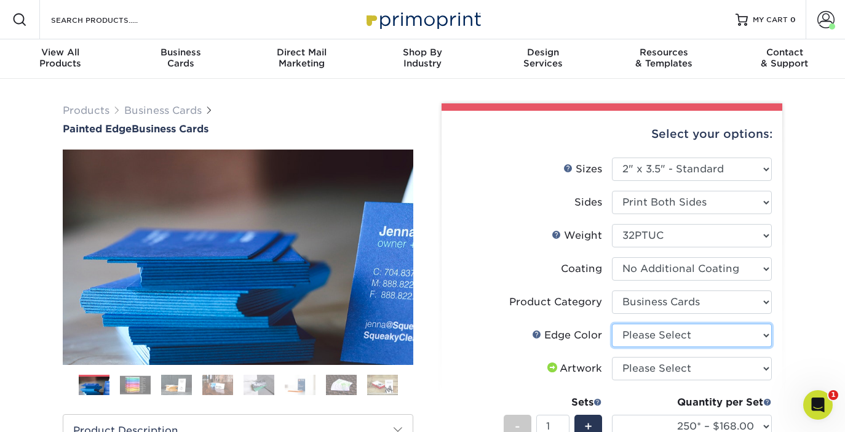
click at [694, 336] on select "Please Select Charcoal Black Brown Blue Pearlescent Blue Pearlescent Gold Pearl…" at bounding box center [692, 335] width 160 height 23
select select "34794e23-ba15-445e-813c-341542a5462f"
click at [612, 324] on select "Please Select Charcoal Black Brown Blue Pearlescent Blue Pearlescent Gold Pearl…" at bounding box center [692, 335] width 160 height 23
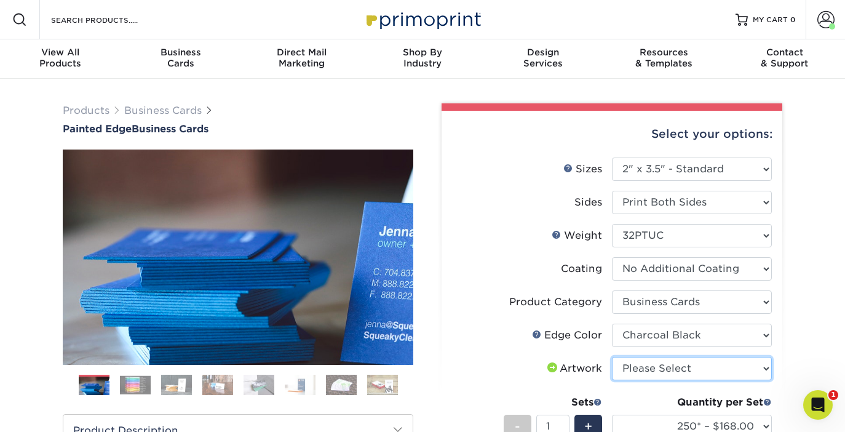
click at [690, 364] on select "Please Select I will upload files I need a design - $100" at bounding box center [692, 368] width 160 height 23
select select "upload"
click at [612, 357] on select "Please Select I will upload files I need a design - $100" at bounding box center [692, 368] width 160 height 23
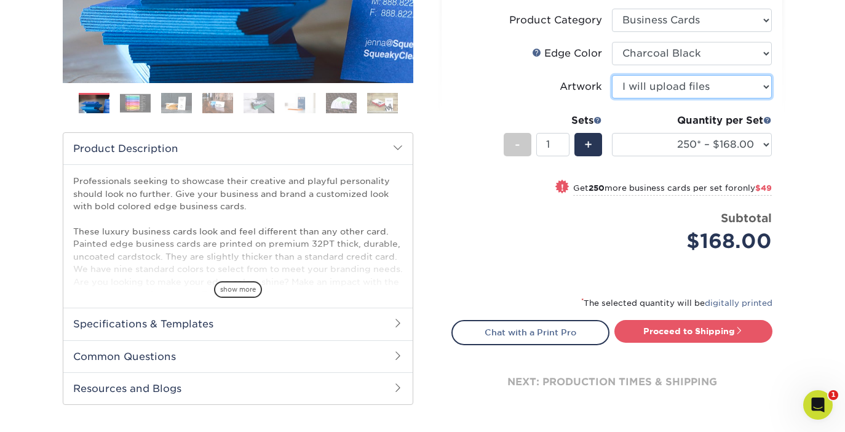
scroll to position [291, 0]
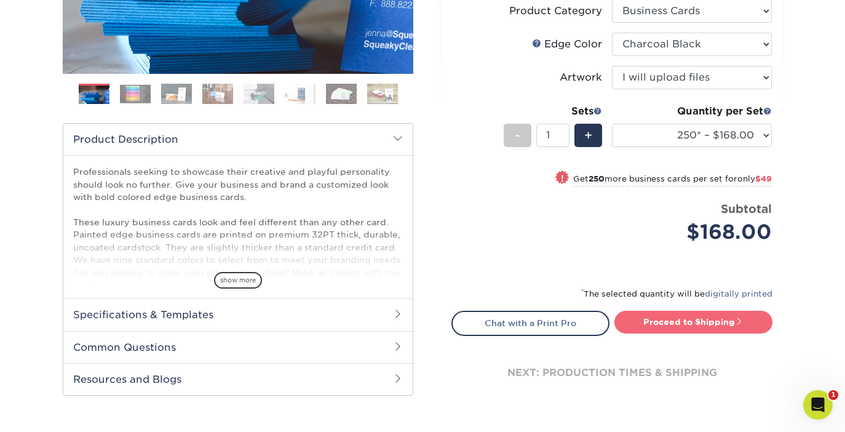
click at [703, 324] on link "Proceed to Shipping" at bounding box center [694, 322] width 158 height 22
type input "Set 1"
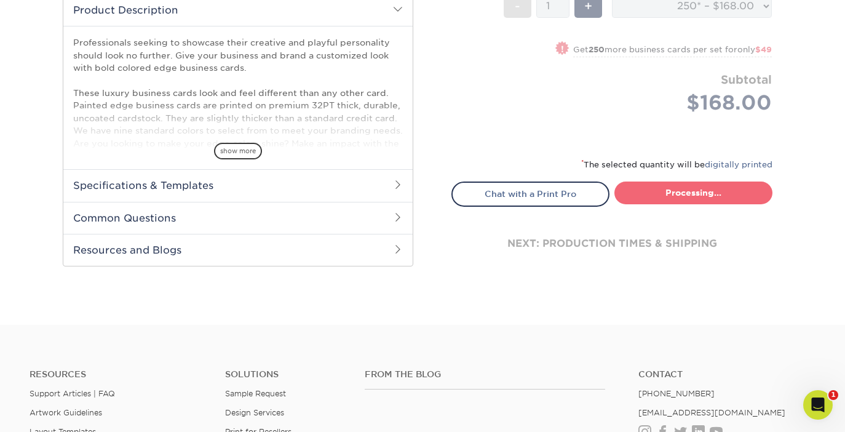
select select "b1d50ed3-fc81-464d-a1d8-d1915fbce704"
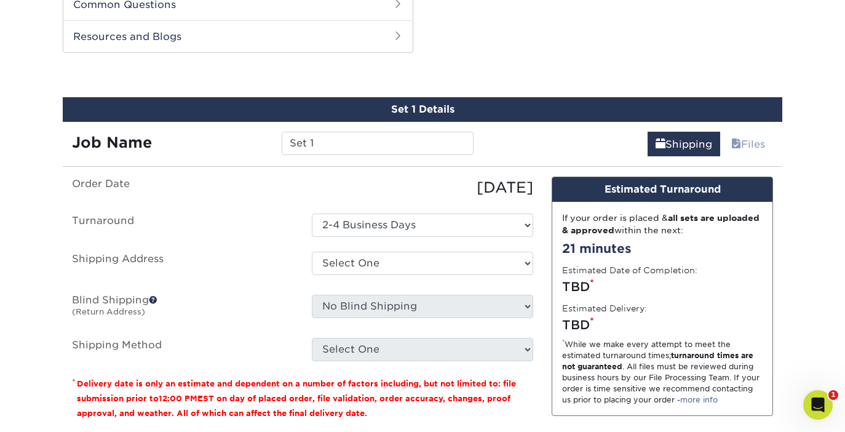
scroll to position [635, 0]
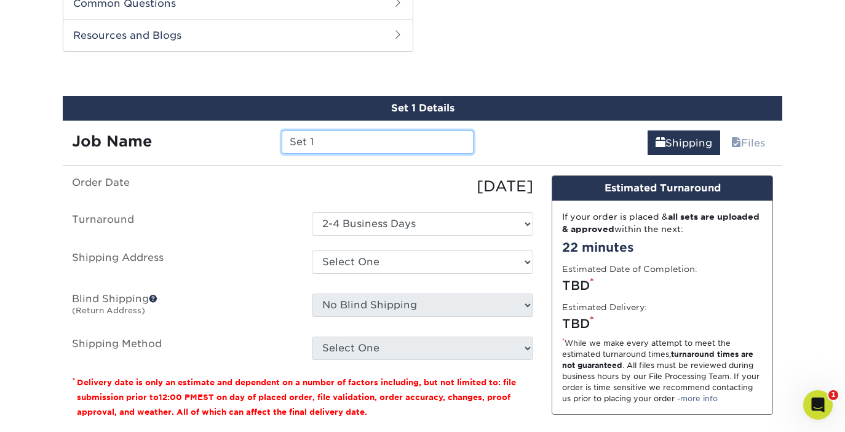
click at [369, 138] on input "Set 1" at bounding box center [377, 141] width 191 height 23
drag, startPoint x: 369, startPoint y: 138, endPoint x: 295, endPoint y: 133, distance: 74.0
click at [295, 133] on input "Set 1" at bounding box center [377, 141] width 191 height 23
type input "Marci ALC"
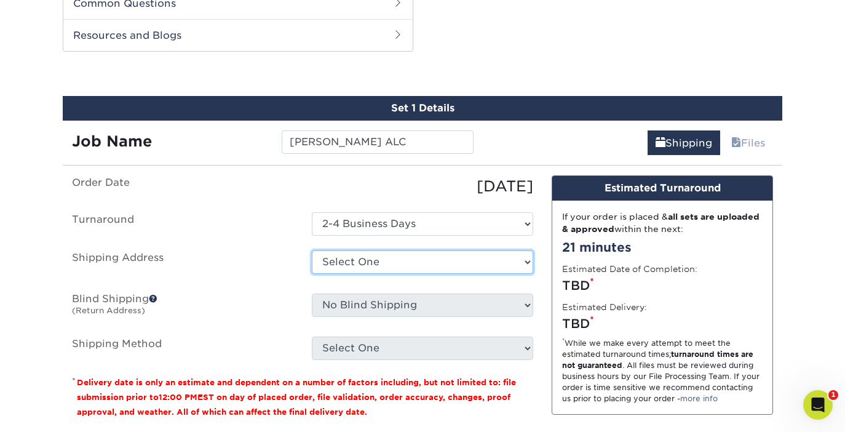
click at [369, 258] on select "Select One ALC + Add New Address" at bounding box center [422, 261] width 221 height 23
select select "274388"
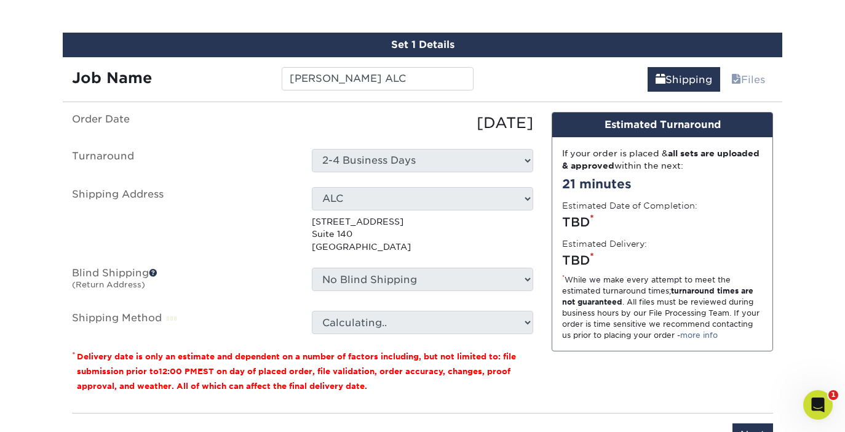
scroll to position [708, 0]
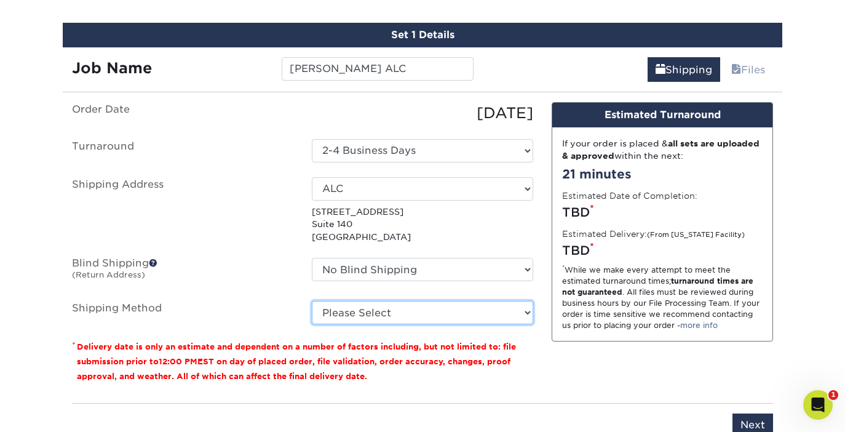
click at [432, 314] on select "Please Select Ground Shipping (+$7.84) 3 Day Shipping Service (+$17.24) 2 Day A…" at bounding box center [422, 312] width 221 height 23
select select "03"
click at [312, 301] on select "Please Select Ground Shipping (+$7.84) 3 Day Shipping Service (+$17.24) 2 Day A…" at bounding box center [422, 312] width 221 height 23
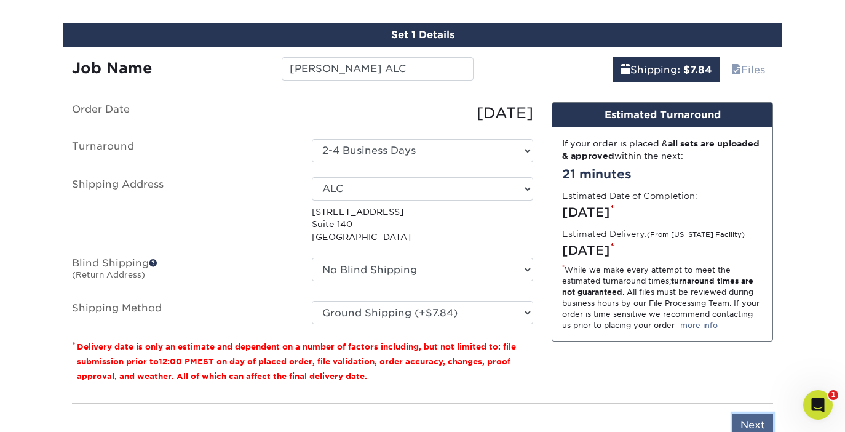
click at [754, 417] on input "Next" at bounding box center [753, 424] width 41 height 23
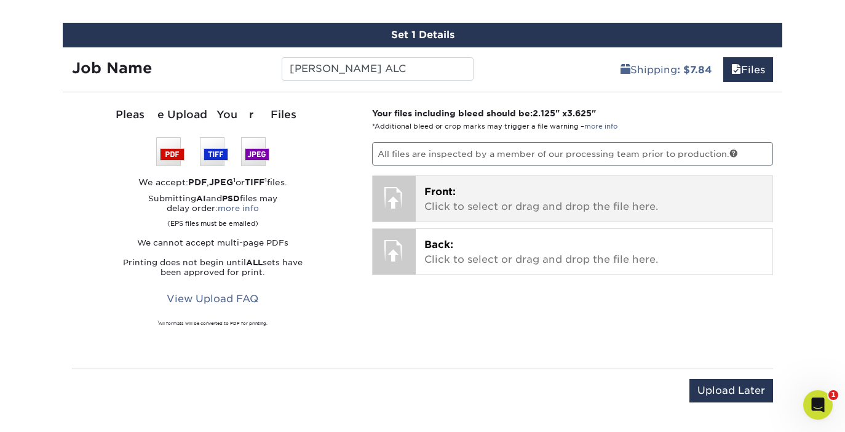
click at [401, 194] on div at bounding box center [394, 197] width 43 height 43
click at [463, 196] on p "Front: Click to select or drag and drop the file here." at bounding box center [594, 200] width 340 height 30
